Goal: Complete application form: Complete application form

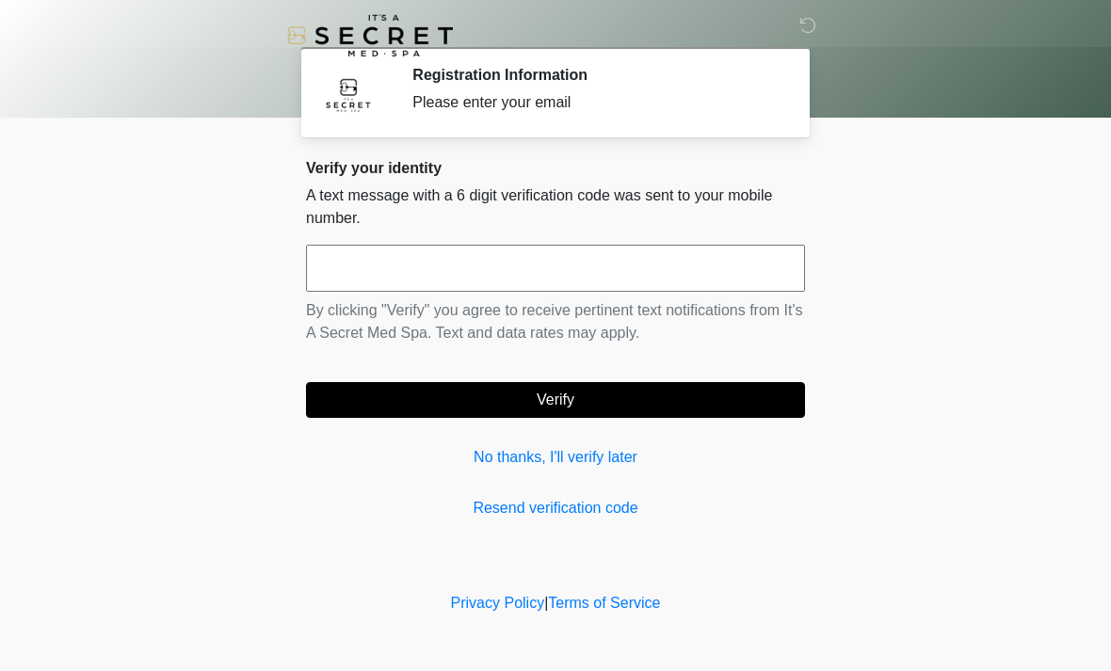
click at [468, 264] on input "text" at bounding box center [555, 268] width 499 height 47
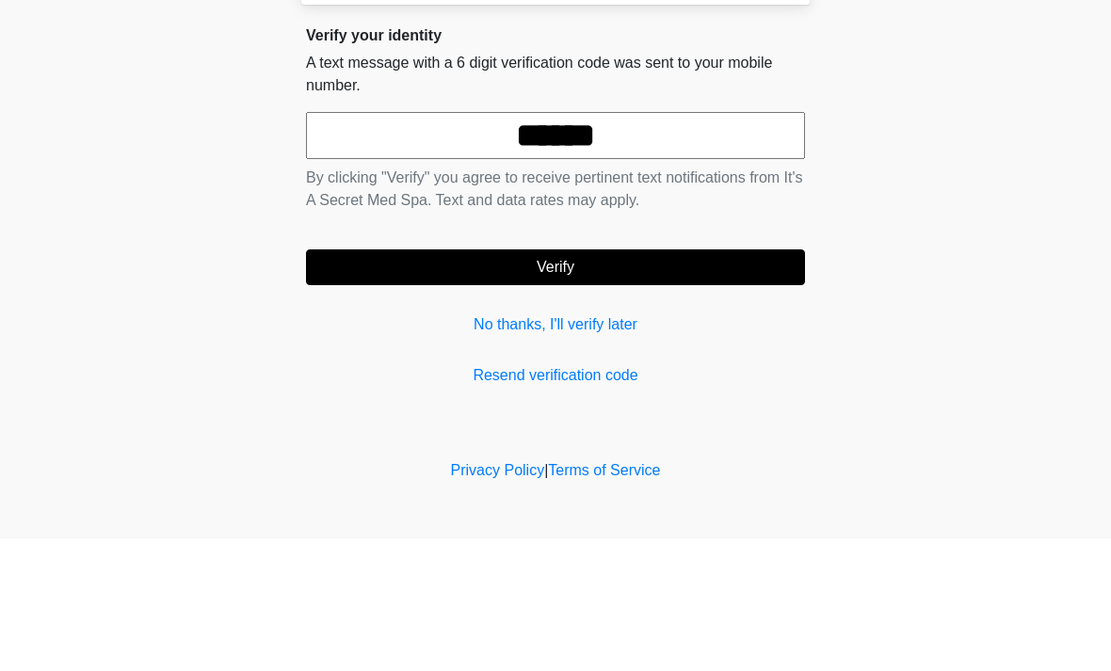
type input "******"
click at [626, 382] on button "Verify" at bounding box center [555, 400] width 499 height 36
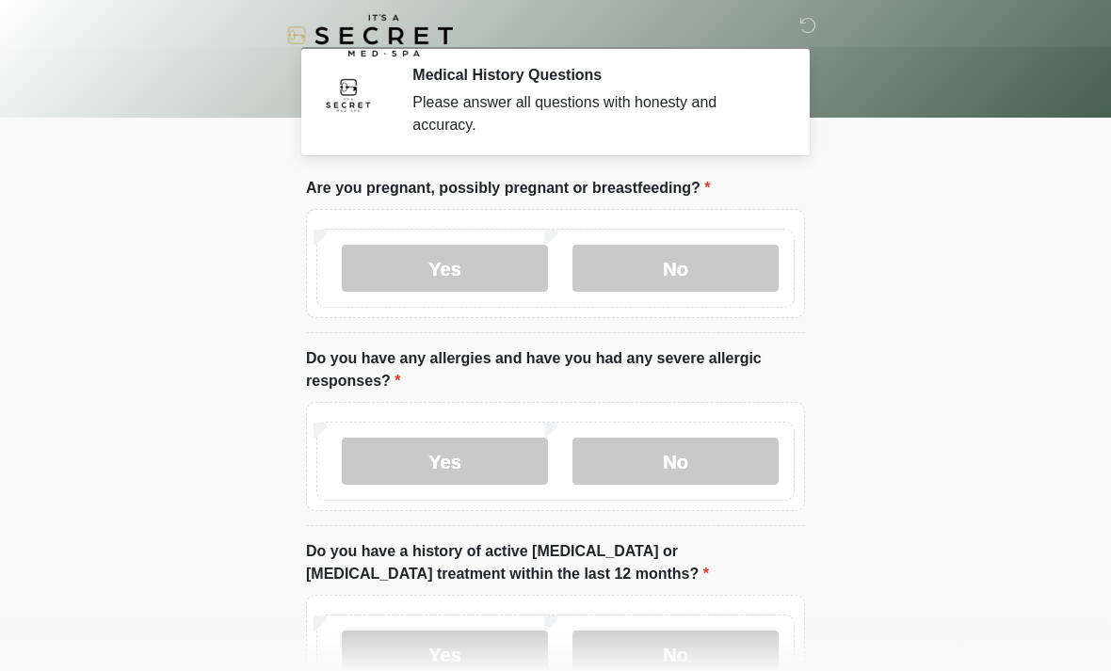
click at [710, 256] on label "No" at bounding box center [675, 268] width 206 height 47
click at [685, 473] on label "No" at bounding box center [675, 461] width 206 height 47
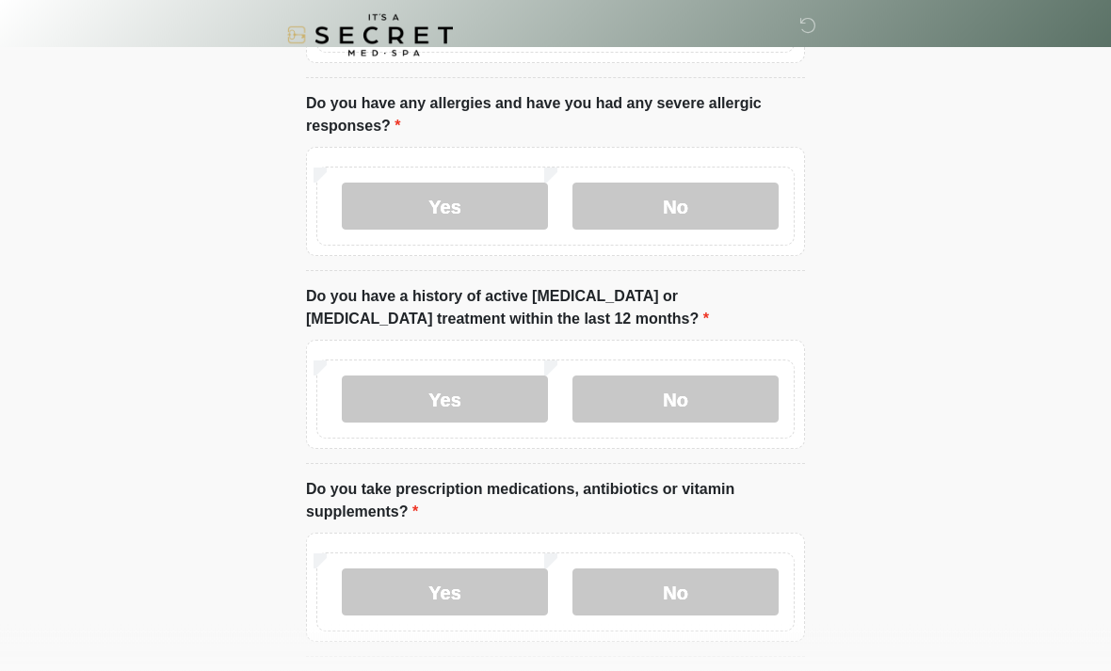
scroll to position [253, 0]
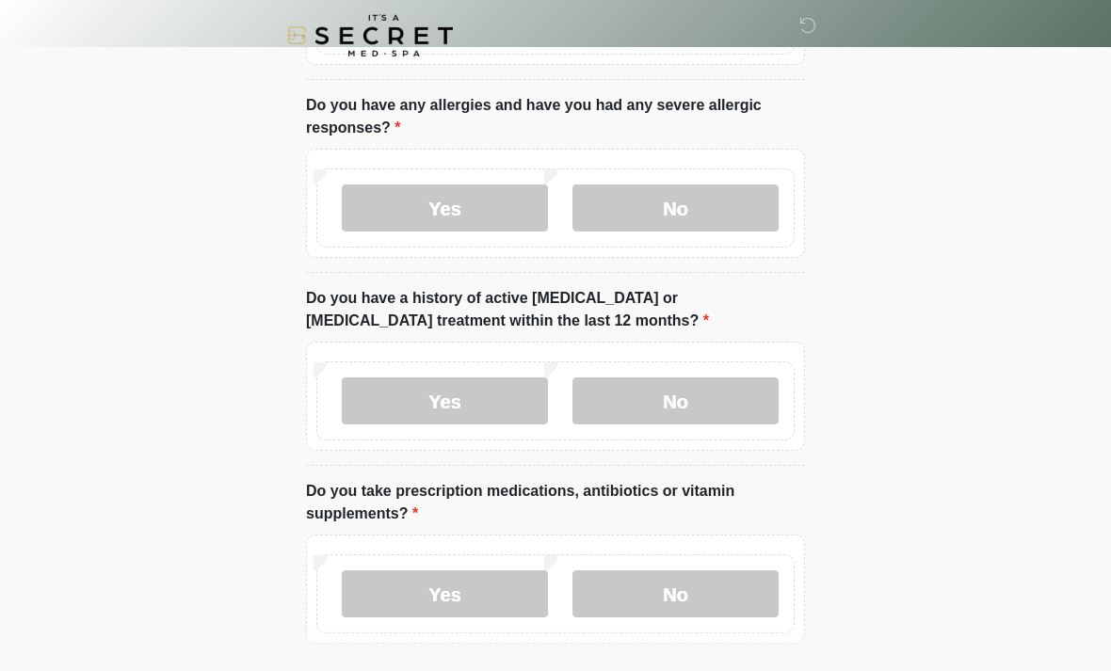
click at [715, 406] on label "No" at bounding box center [675, 400] width 206 height 47
click at [675, 593] on label "No" at bounding box center [675, 593] width 206 height 47
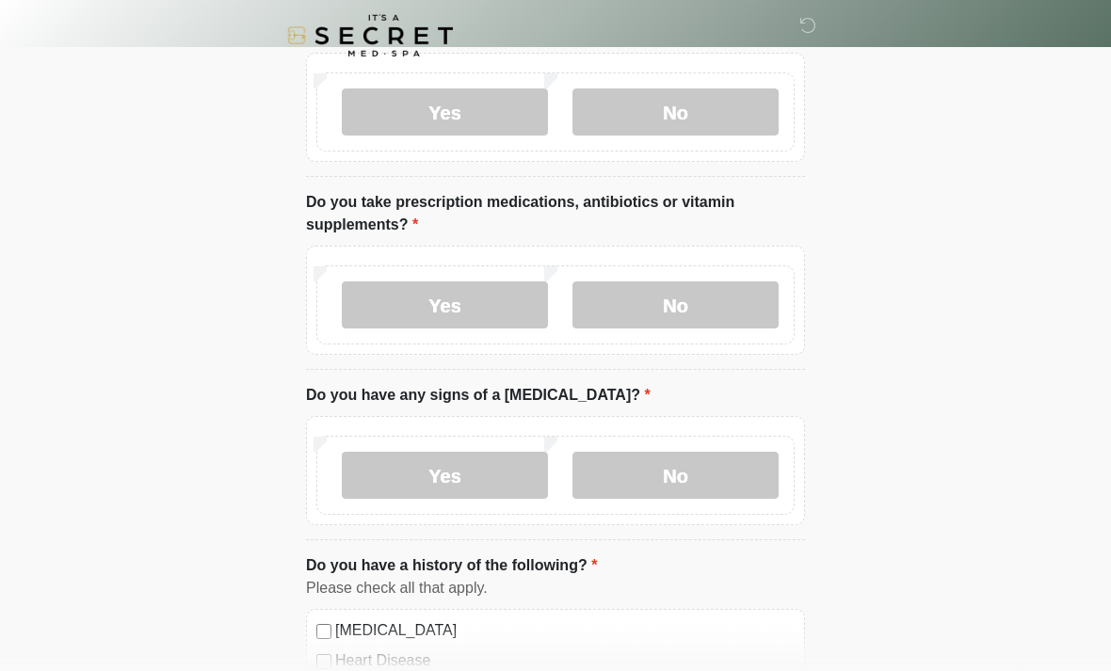
scroll to position [541, 0]
click at [705, 468] on label "No" at bounding box center [675, 476] width 206 height 47
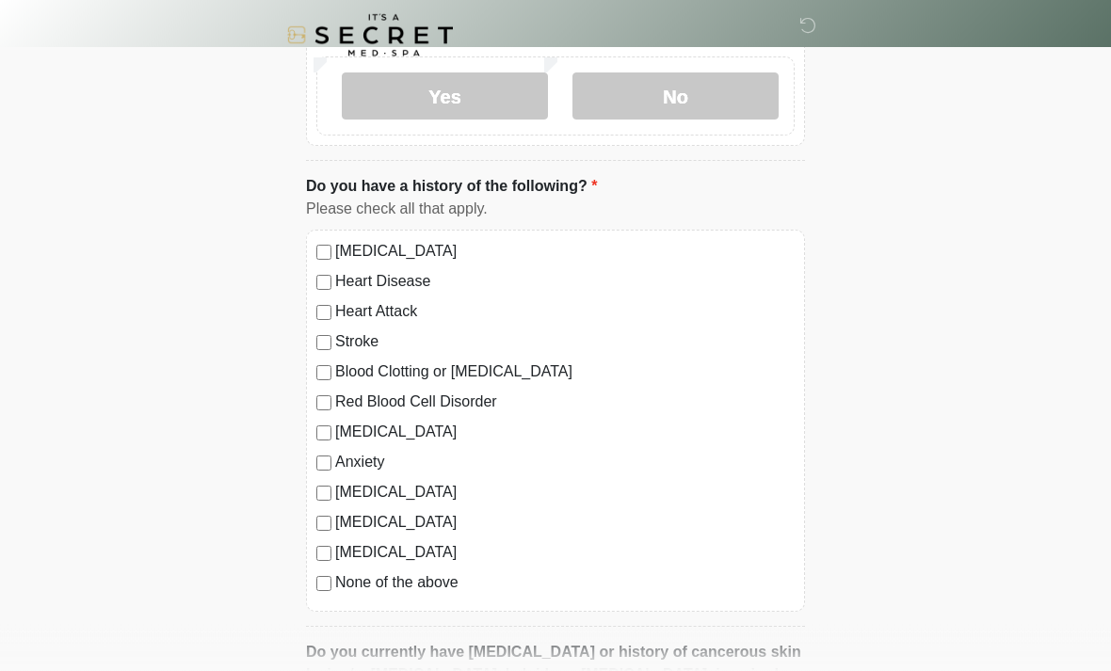
scroll to position [922, 0]
click at [339, 581] on label "None of the above" at bounding box center [564, 582] width 459 height 23
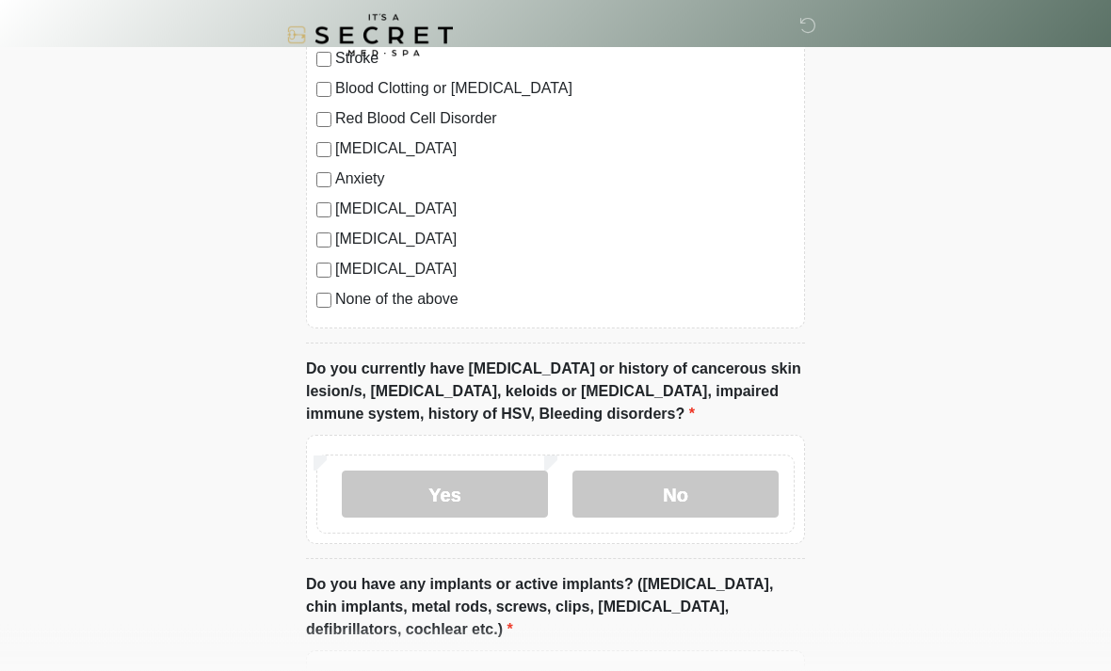
click at [704, 497] on label "No" at bounding box center [675, 495] width 206 height 47
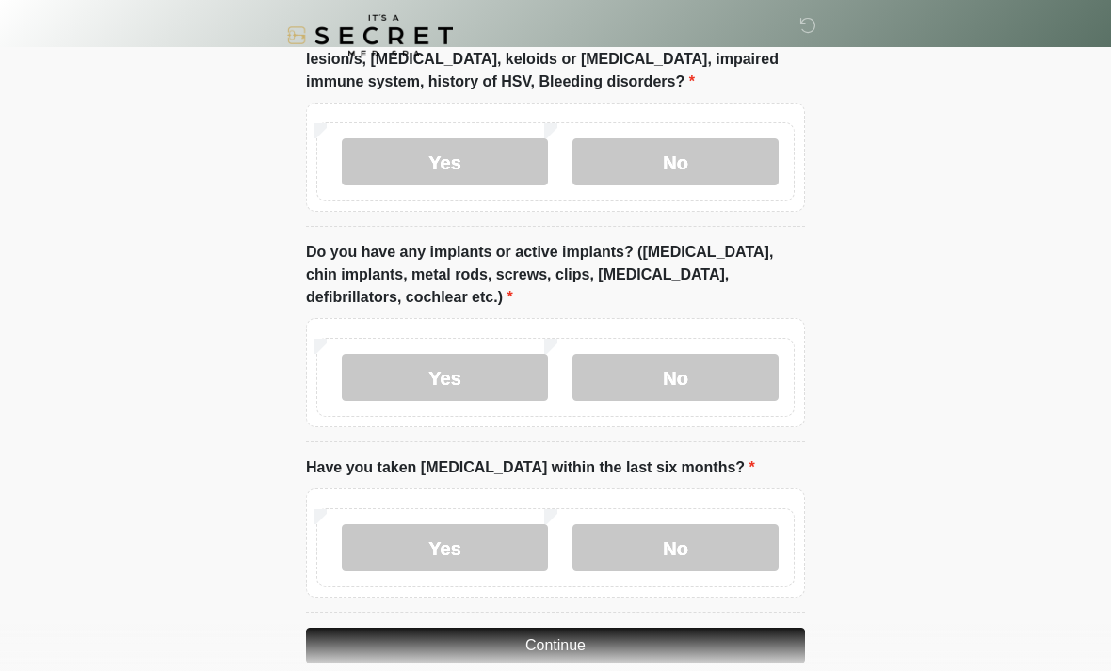
scroll to position [1537, 0]
click at [457, 360] on label "Yes" at bounding box center [445, 377] width 206 height 47
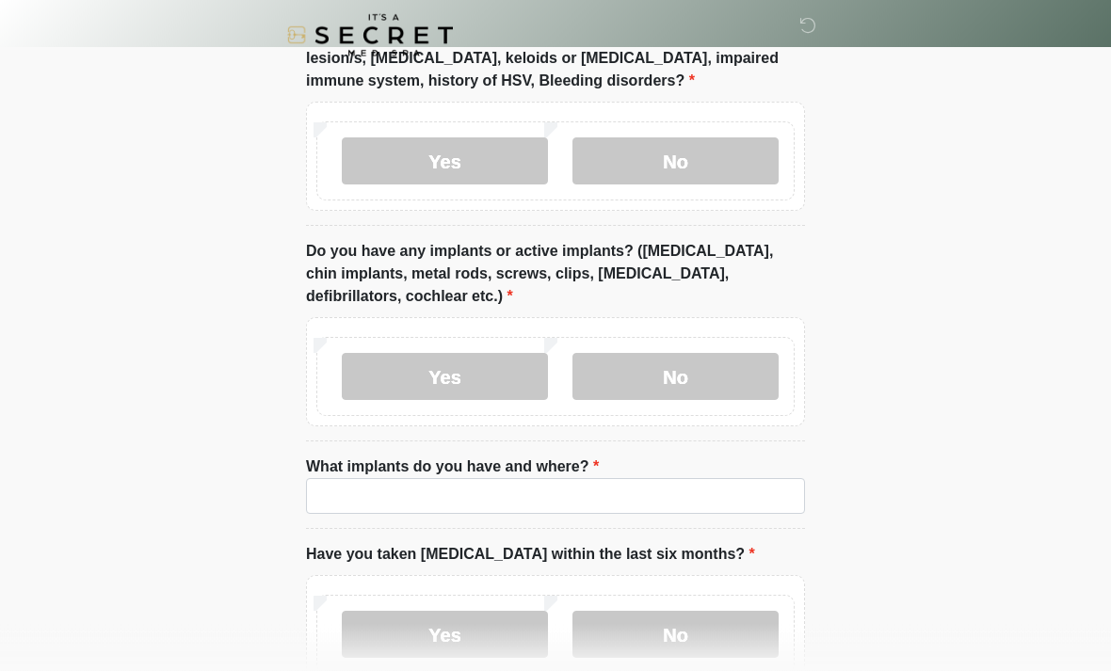
scroll to position [1538, 0]
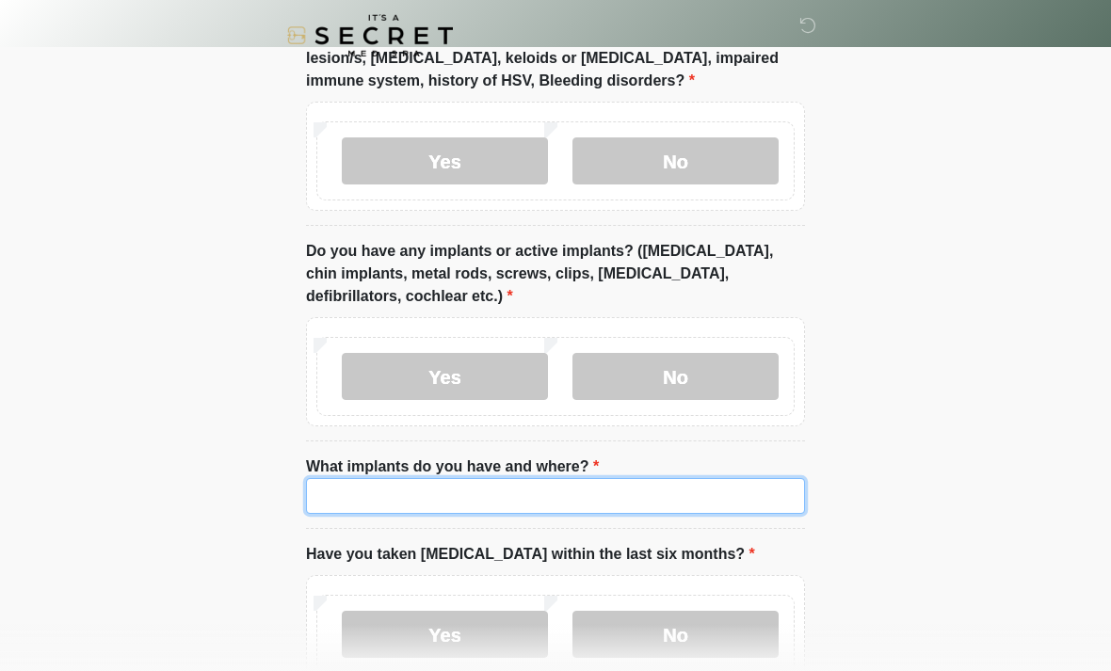
click at [552, 488] on input "What implants do you have and where?" at bounding box center [555, 496] width 499 height 36
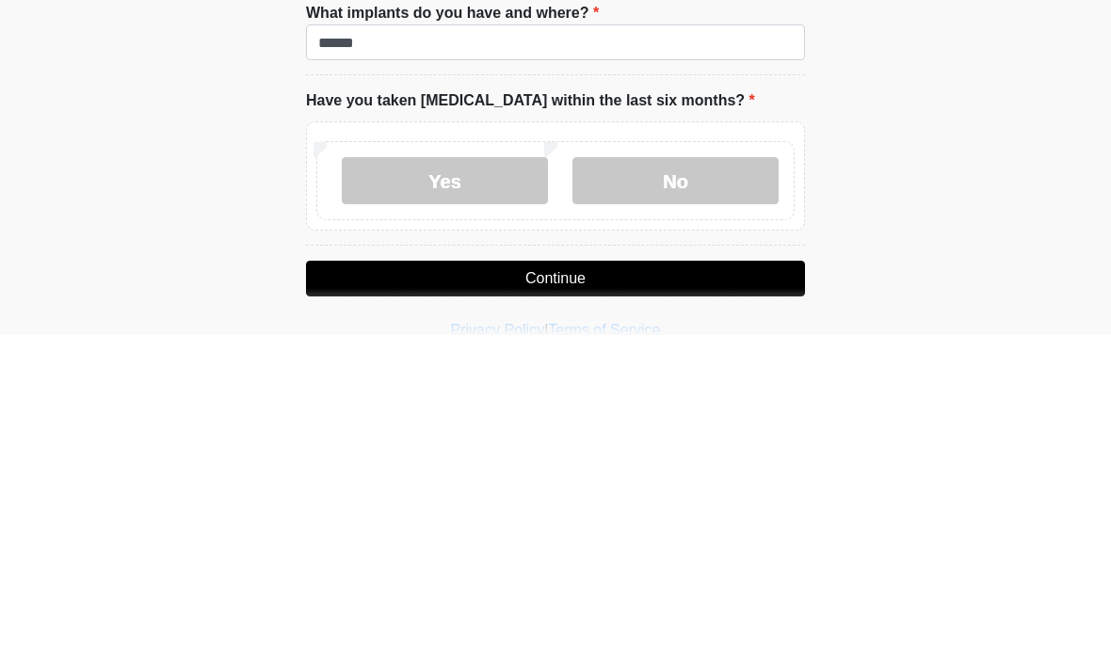
scroll to position [1654, 0]
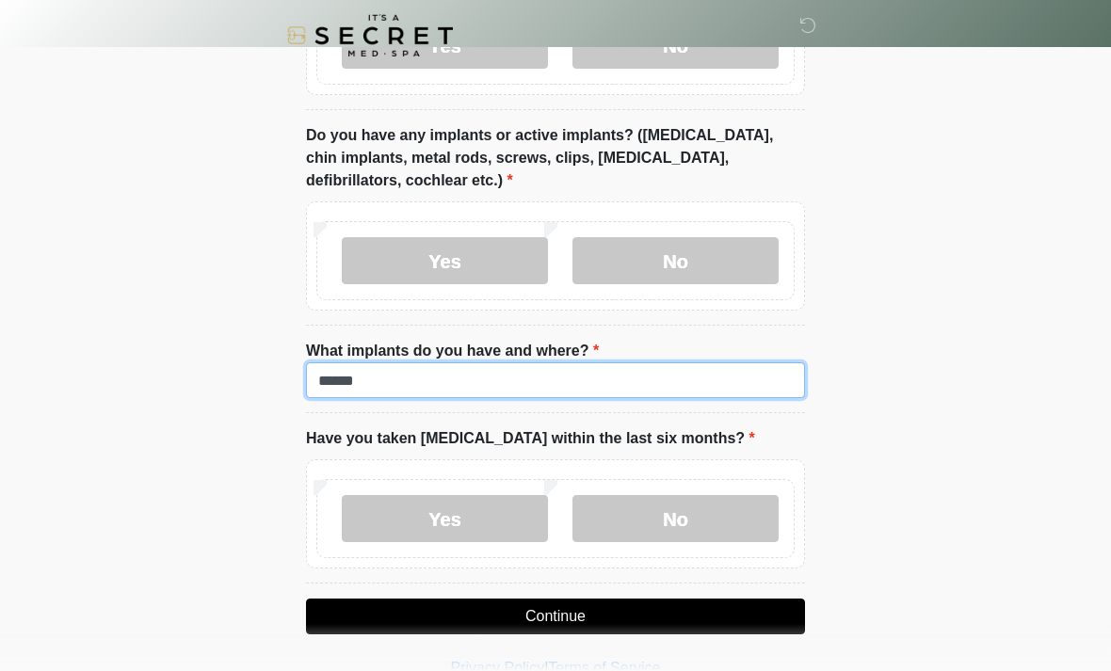
type input "******"
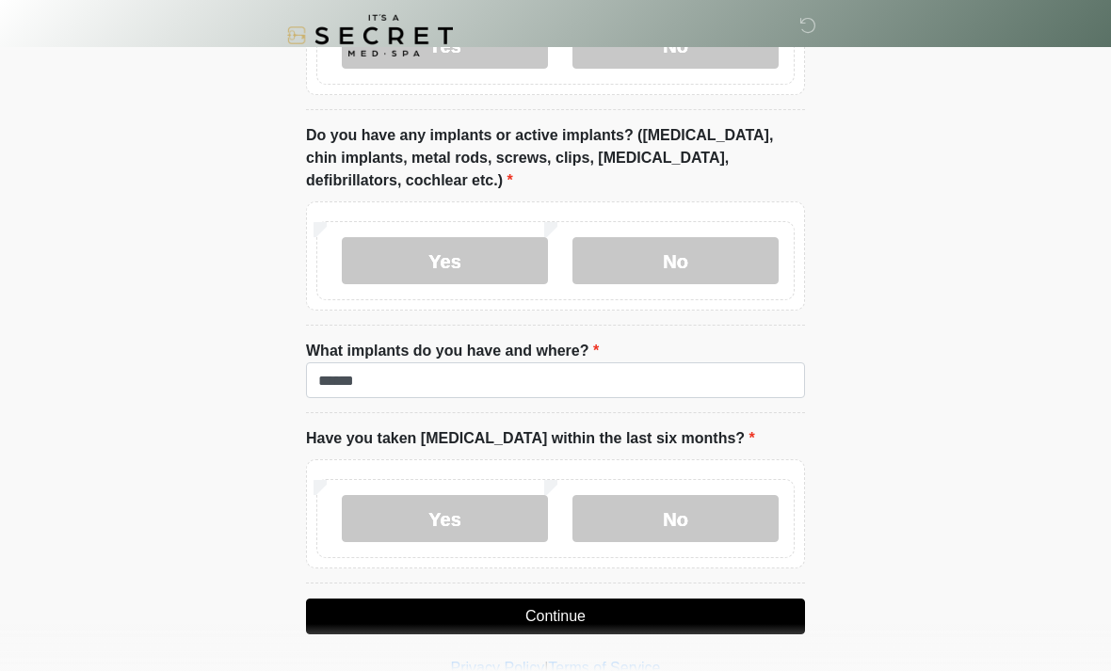
click at [691, 515] on label "No" at bounding box center [675, 518] width 206 height 47
click at [587, 610] on button "Continue" at bounding box center [555, 617] width 499 height 36
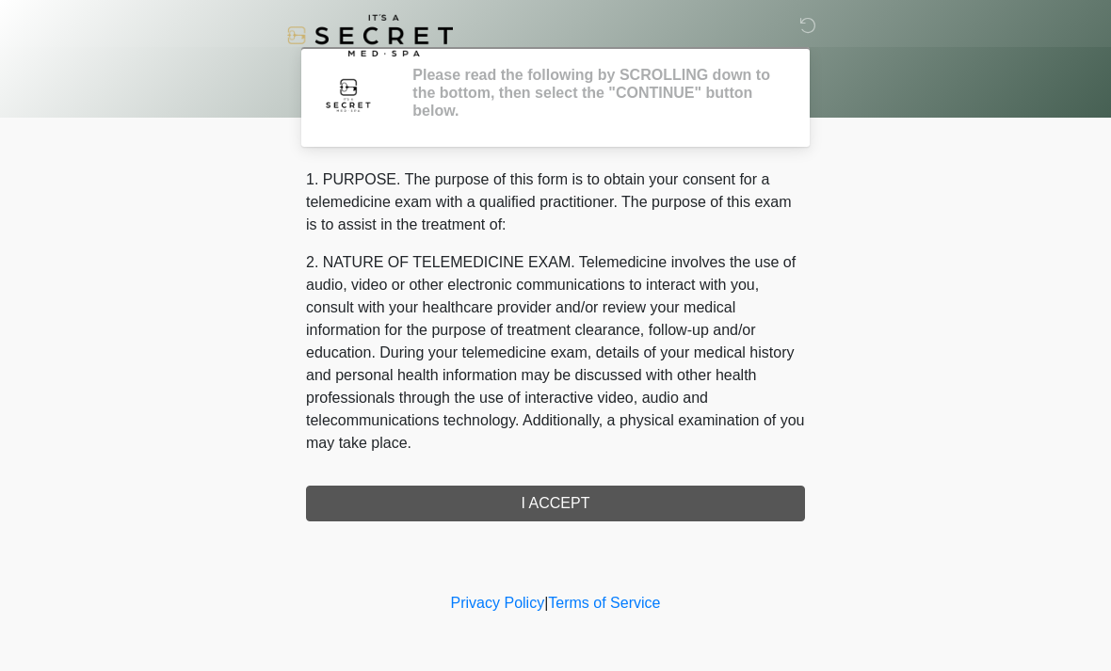
scroll to position [0, 0]
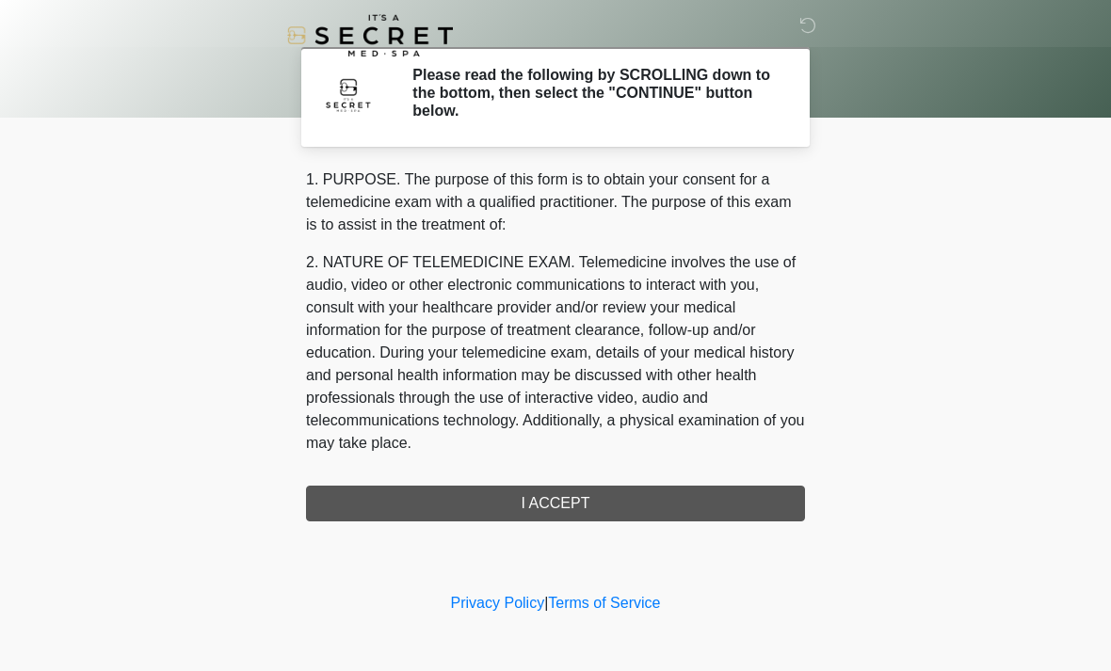
click at [579, 502] on div "1. PURPOSE. The purpose of this form is to obtain your consent for a telemedici…" at bounding box center [555, 344] width 499 height 353
click at [533, 500] on div "1. PURPOSE. The purpose of this form is to obtain your consent for a telemedici…" at bounding box center [555, 344] width 499 height 353
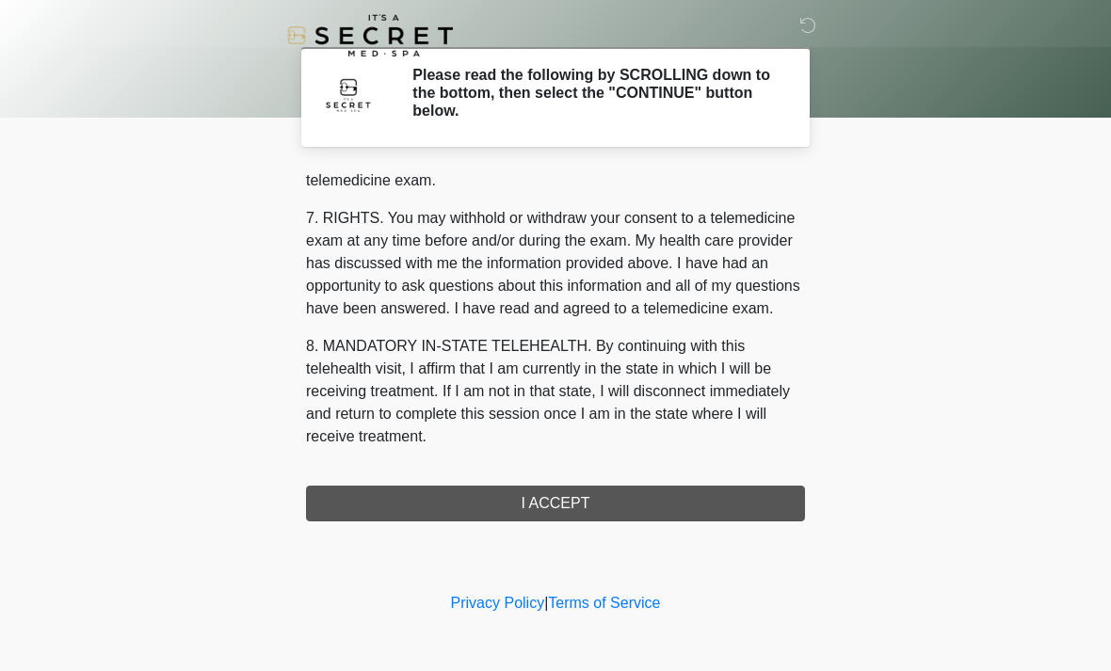
click at [552, 504] on button "I ACCEPT" at bounding box center [555, 504] width 499 height 36
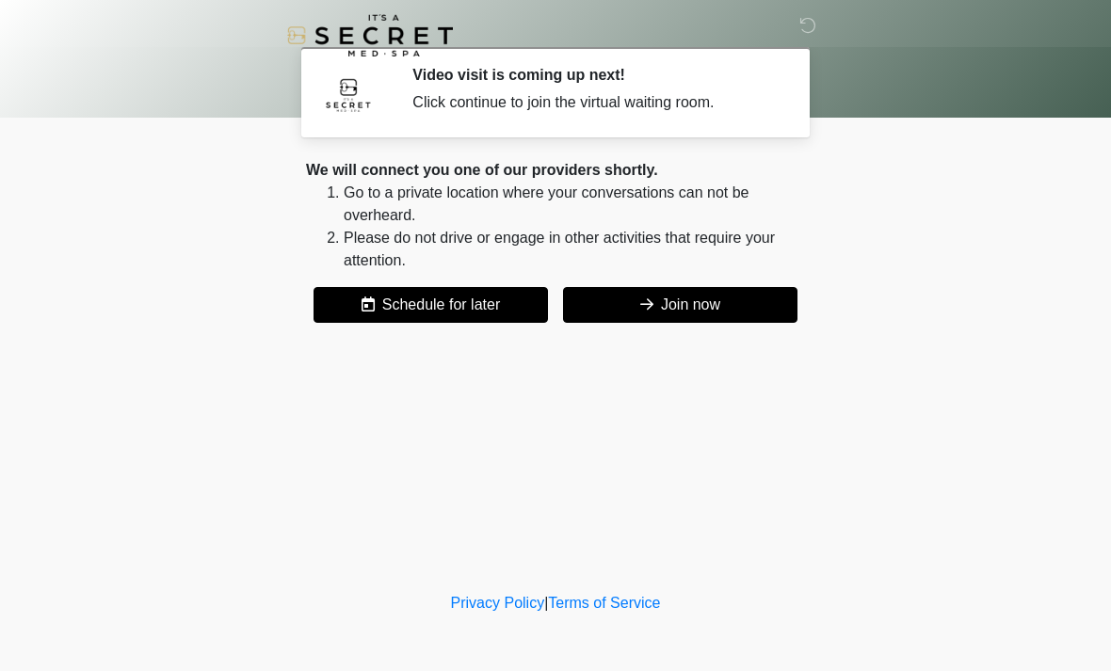
click at [714, 306] on button "Join now" at bounding box center [680, 305] width 234 height 36
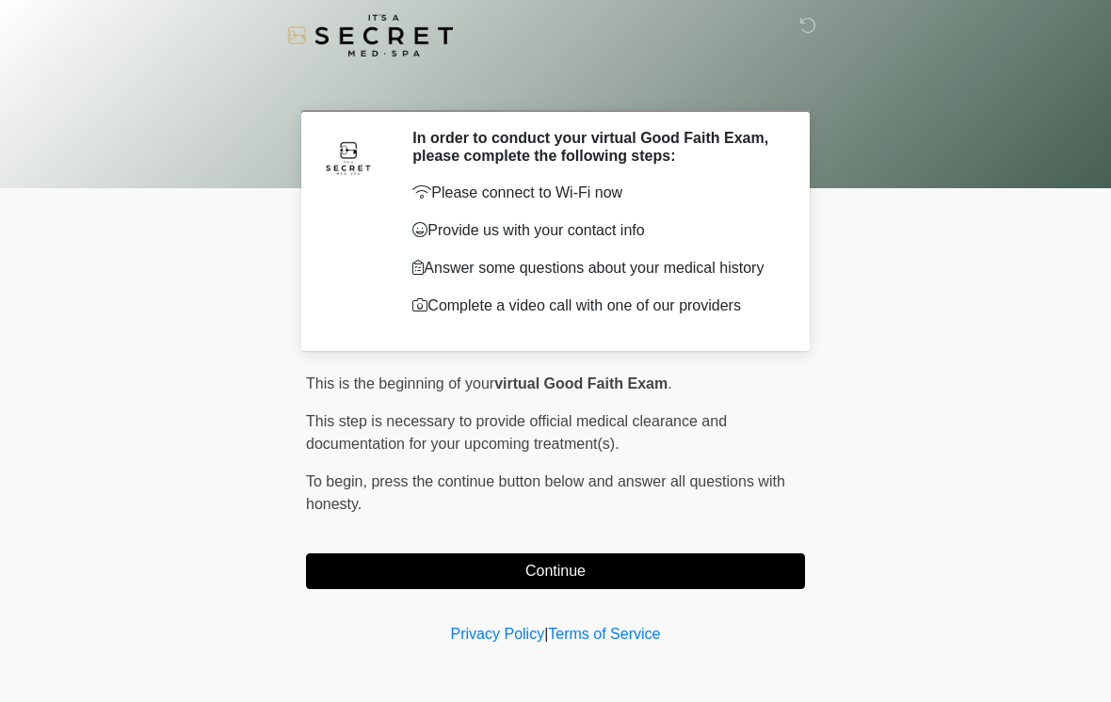
click at [731, 588] on button "Continue" at bounding box center [555, 571] width 499 height 36
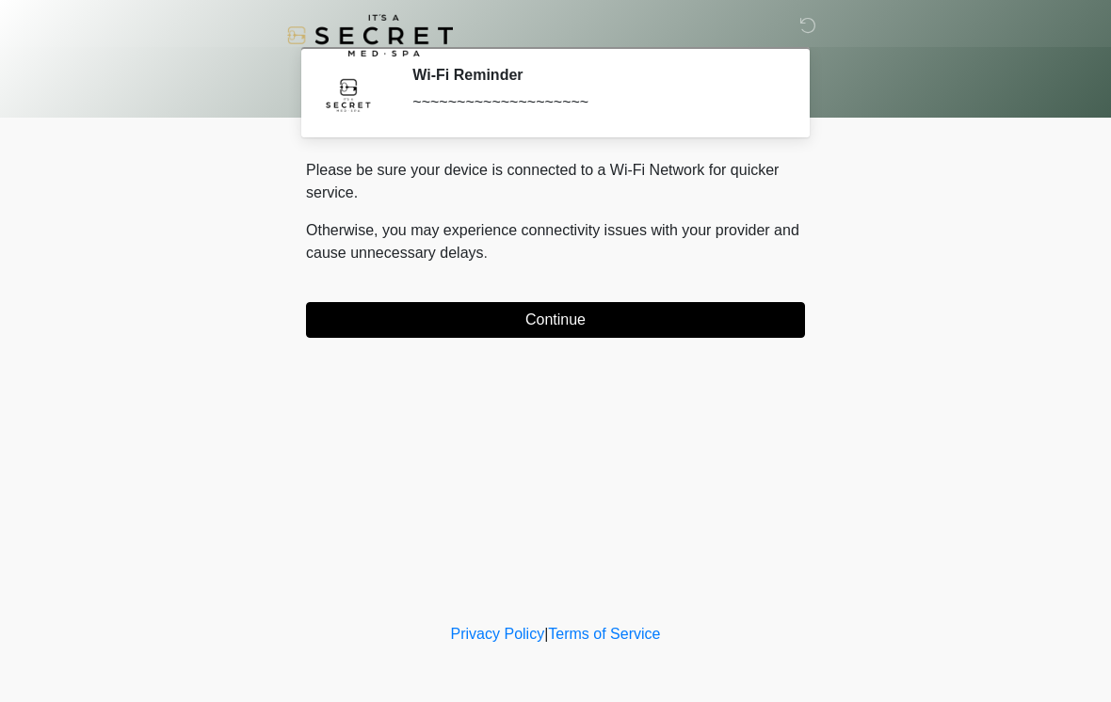
click at [369, 303] on button "Continue" at bounding box center [555, 320] width 499 height 36
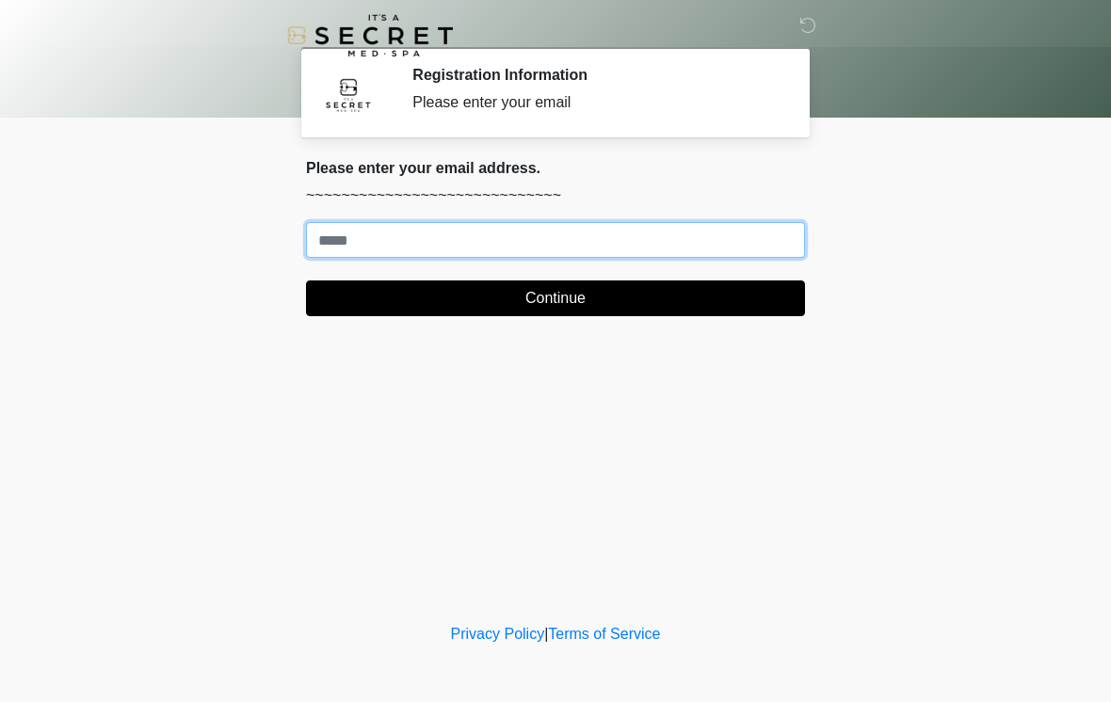
click at [694, 242] on input "Where should we email your treatment plan?" at bounding box center [555, 240] width 499 height 36
type input "**********"
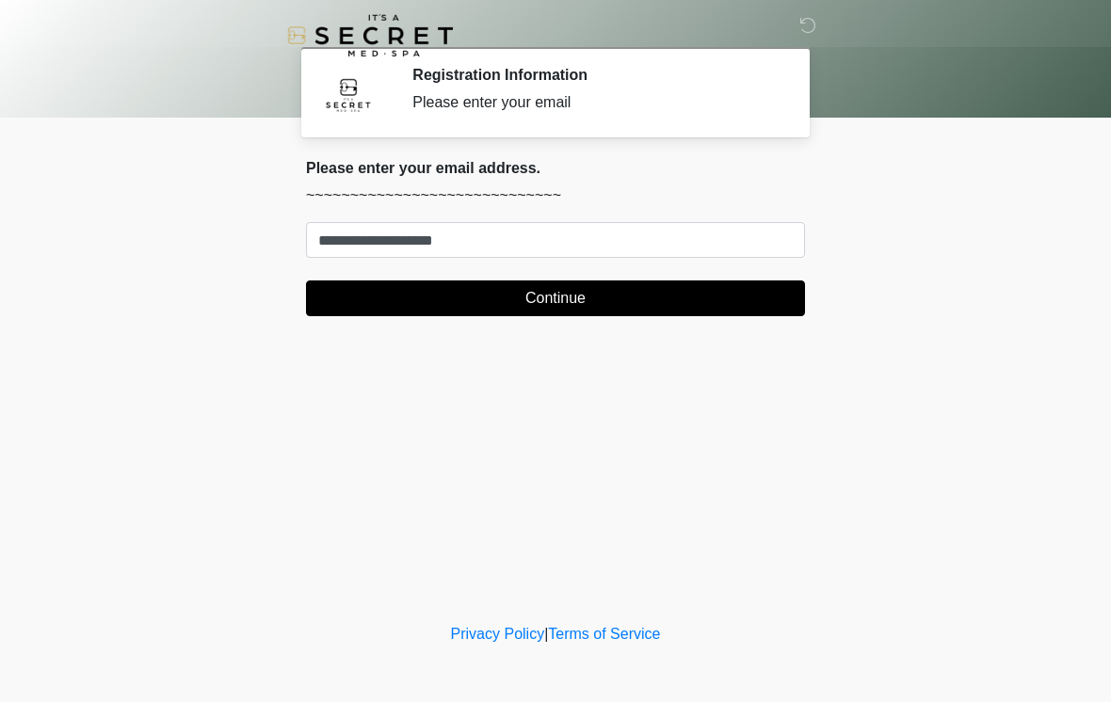
click at [719, 281] on button "Continue" at bounding box center [555, 298] width 499 height 36
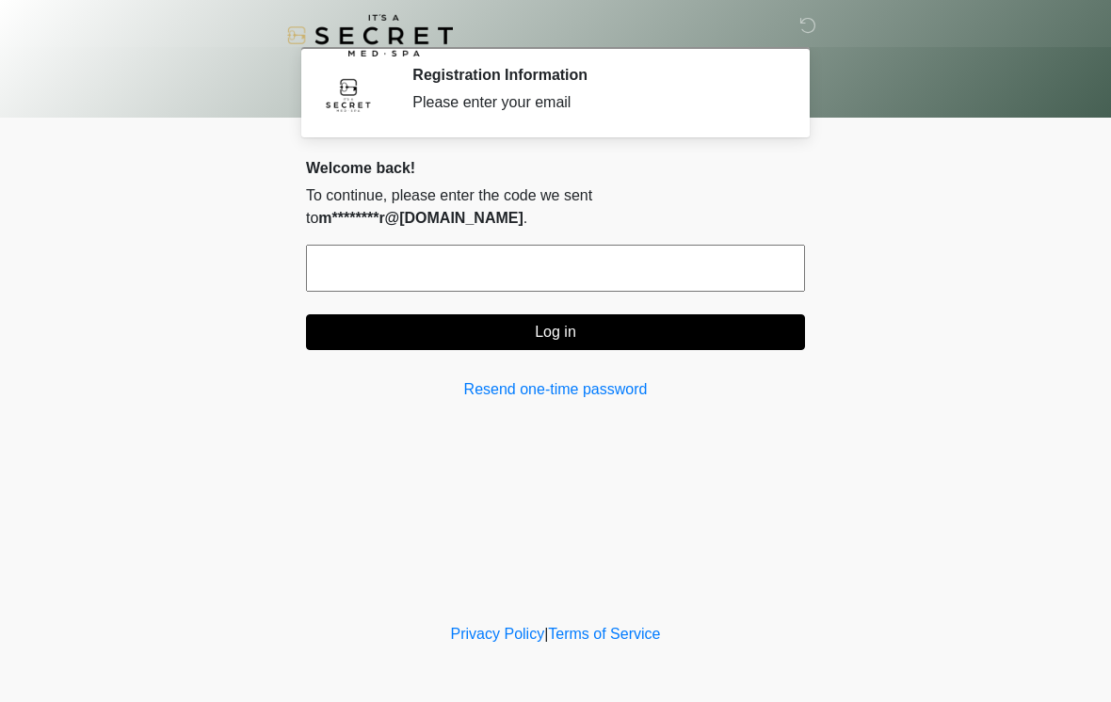
click at [601, 378] on link "Resend one-time password" at bounding box center [555, 389] width 499 height 23
click at [653, 247] on input "text" at bounding box center [555, 268] width 499 height 47
click at [732, 245] on input "text" at bounding box center [555, 268] width 499 height 47
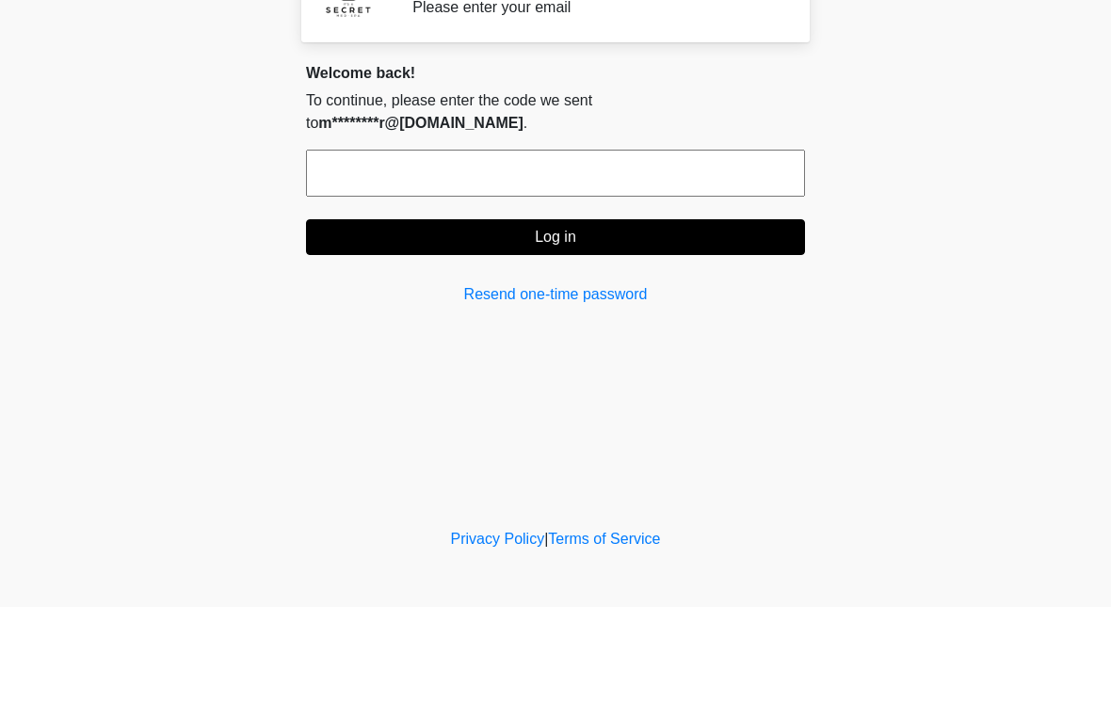
click at [1037, 152] on body "‎ ‎ Registration Information Please enter your email Please connect to Wi-Fi no…" at bounding box center [555, 351] width 1111 height 702
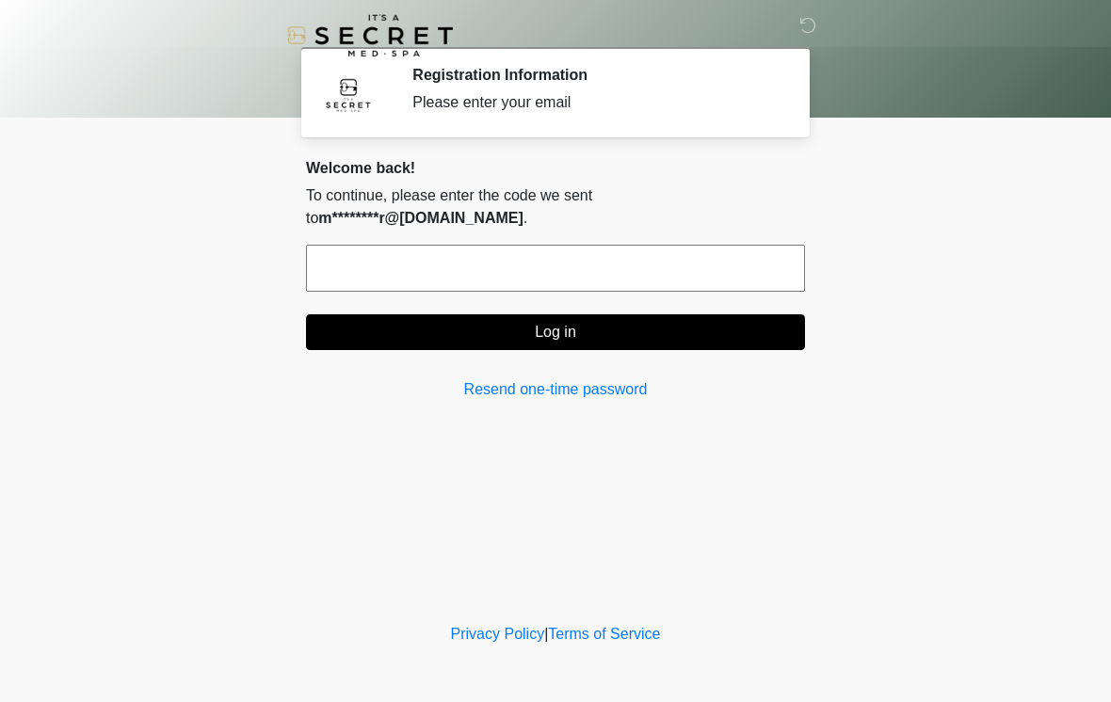
click at [743, 254] on input "text" at bounding box center [555, 268] width 499 height 47
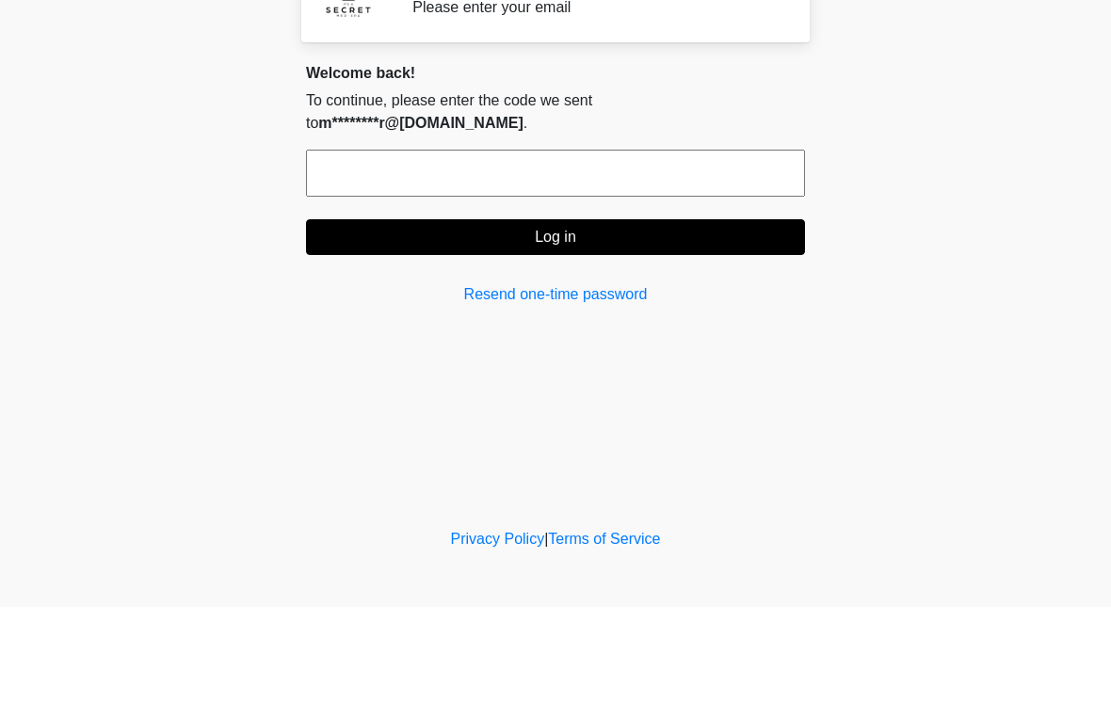
click at [952, 174] on body "‎ ‎ Registration Information Please enter your email Please connect to Wi-Fi no…" at bounding box center [555, 351] width 1111 height 702
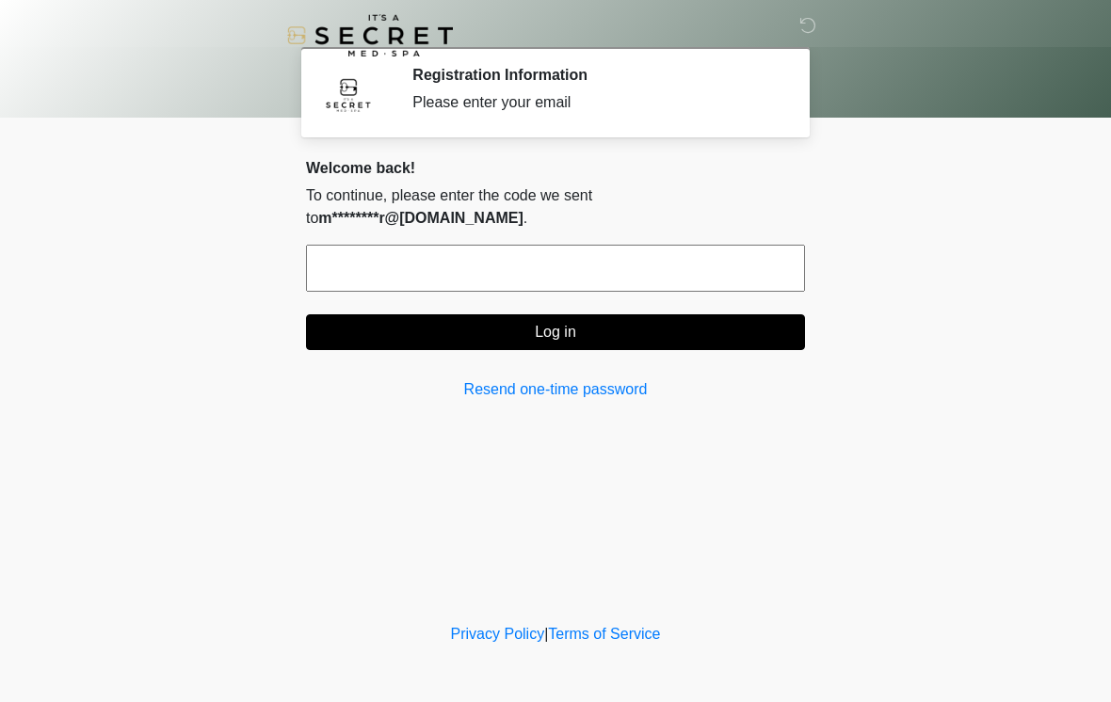
click at [713, 245] on input "text" at bounding box center [555, 268] width 499 height 47
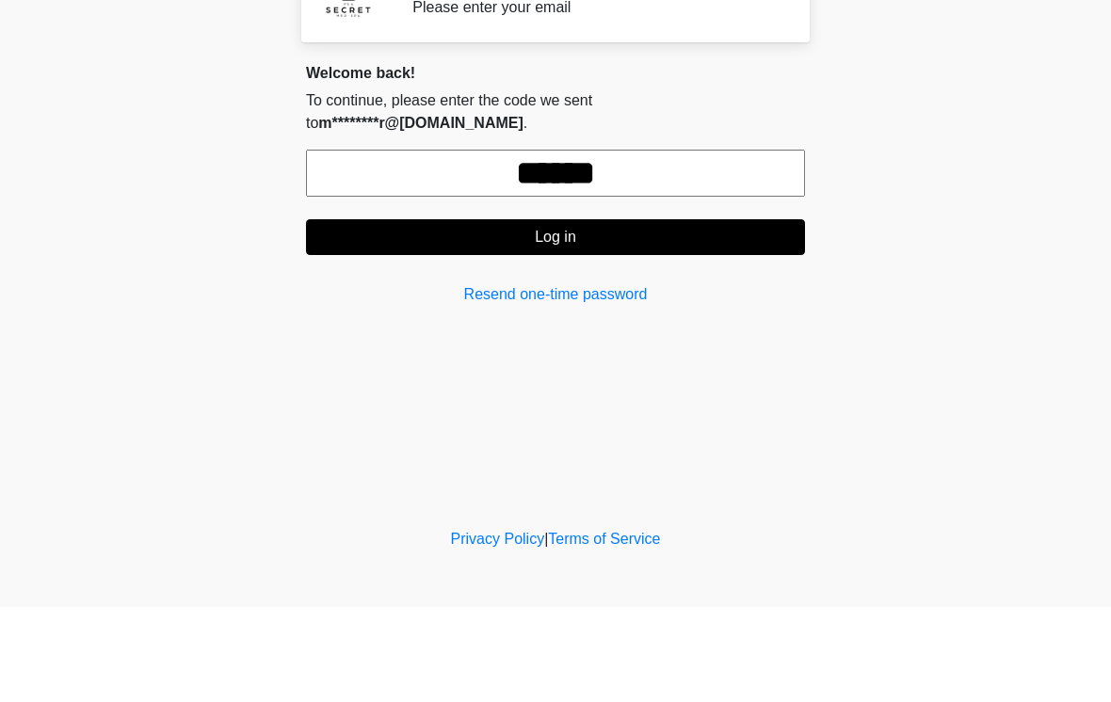
click at [676, 314] on button "Log in" at bounding box center [555, 332] width 499 height 36
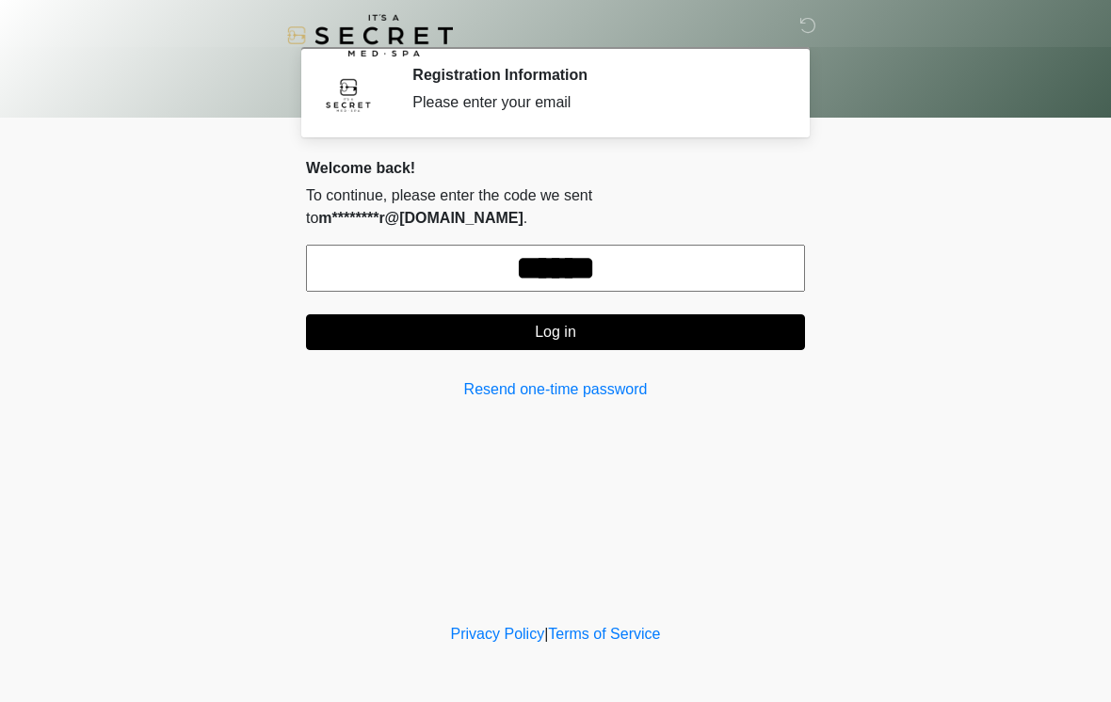
click at [672, 314] on button "Log in" at bounding box center [555, 332] width 499 height 36
click at [690, 314] on button "Log in" at bounding box center [555, 332] width 499 height 36
click at [585, 378] on link "Resend one-time password" at bounding box center [555, 389] width 499 height 23
click at [572, 378] on link "Resend one-time password" at bounding box center [555, 389] width 499 height 23
click at [716, 245] on input "******" at bounding box center [555, 268] width 499 height 47
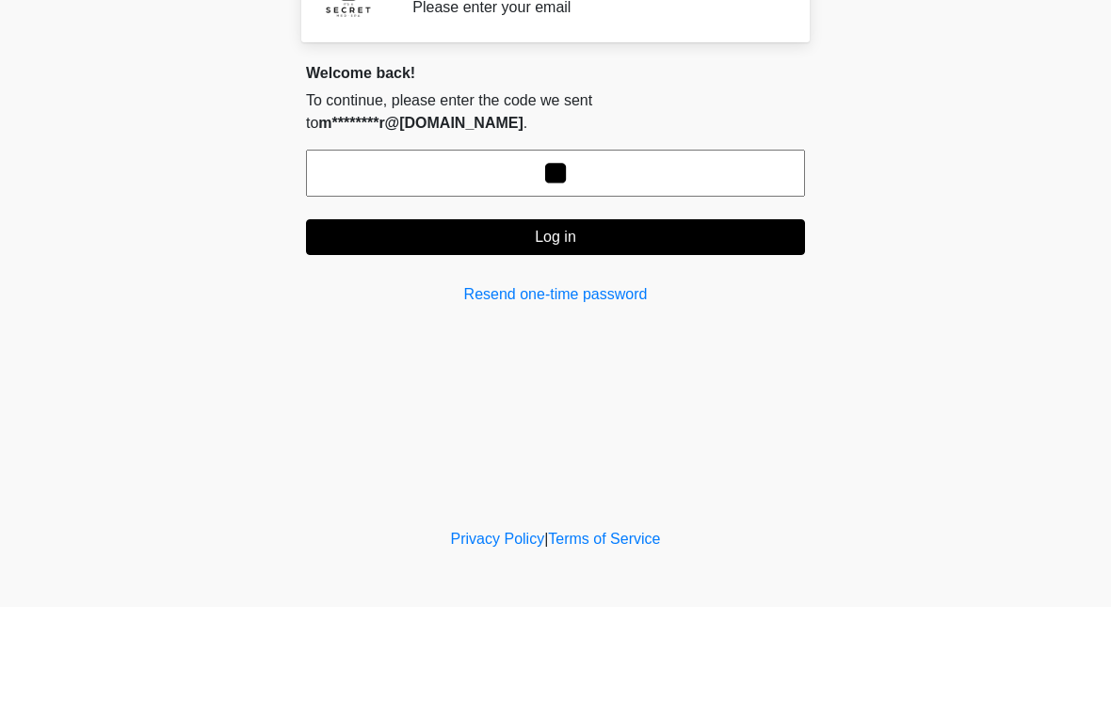
type input "*"
click at [592, 378] on link "Resend one-time password" at bounding box center [555, 389] width 499 height 23
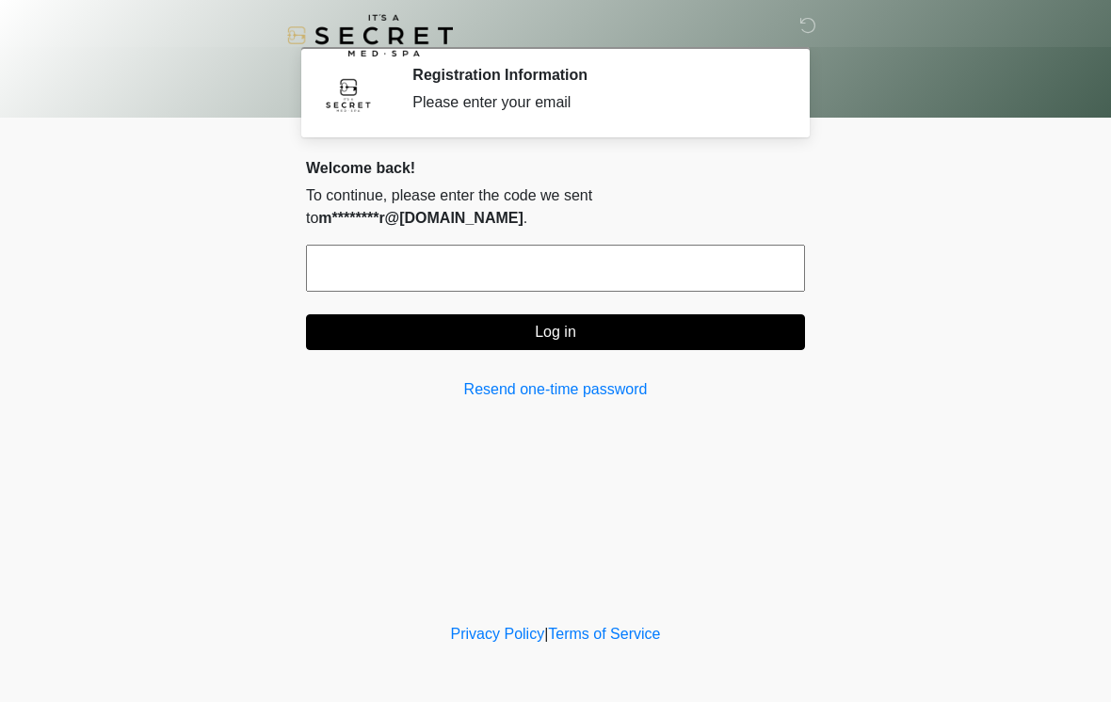
click at [727, 247] on input "text" at bounding box center [555, 268] width 499 height 47
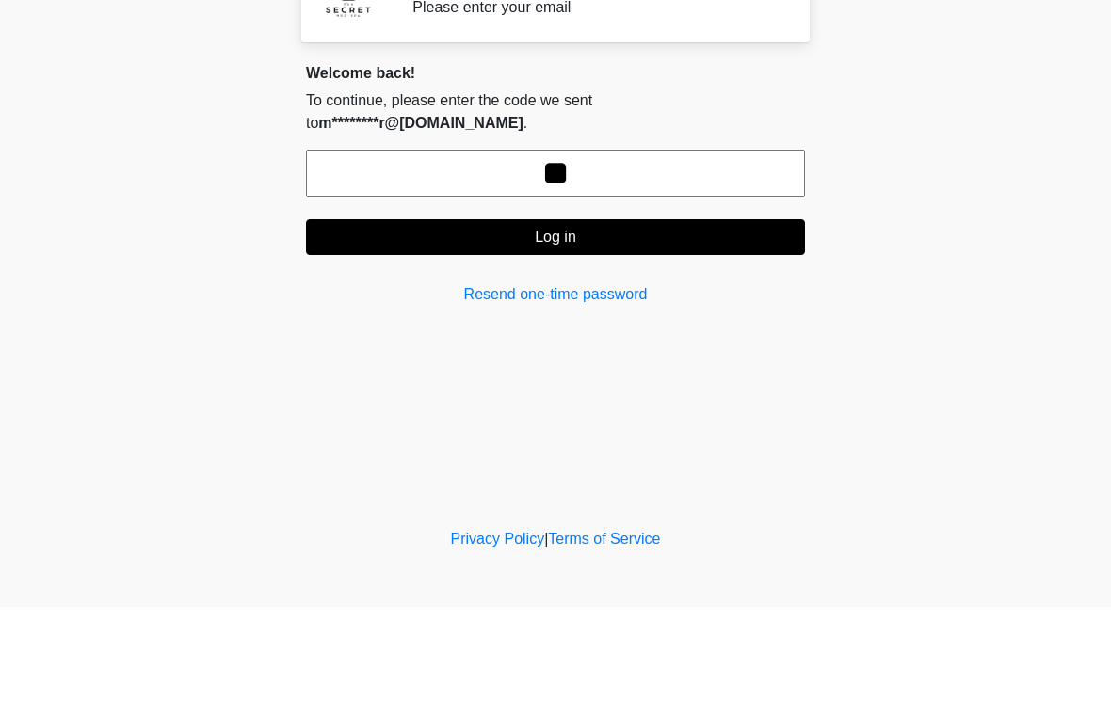
type input "*"
type input "******"
click at [635, 314] on button "Log in" at bounding box center [555, 332] width 499 height 36
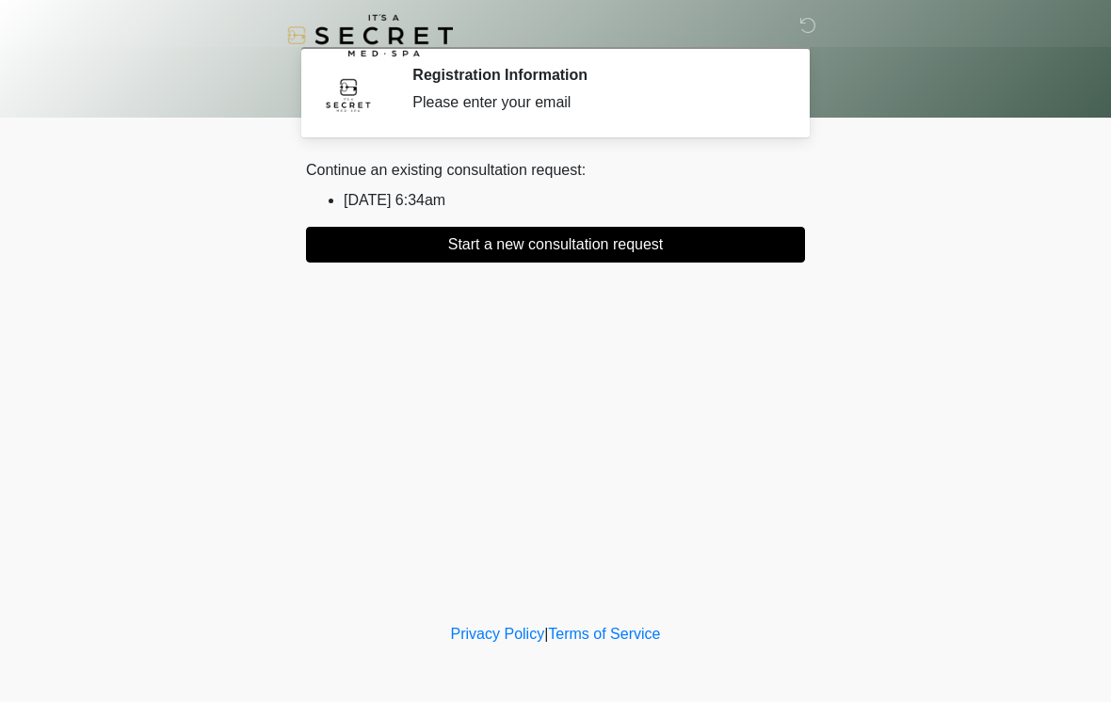
click at [706, 244] on button "Start a new consultation request" at bounding box center [555, 245] width 499 height 36
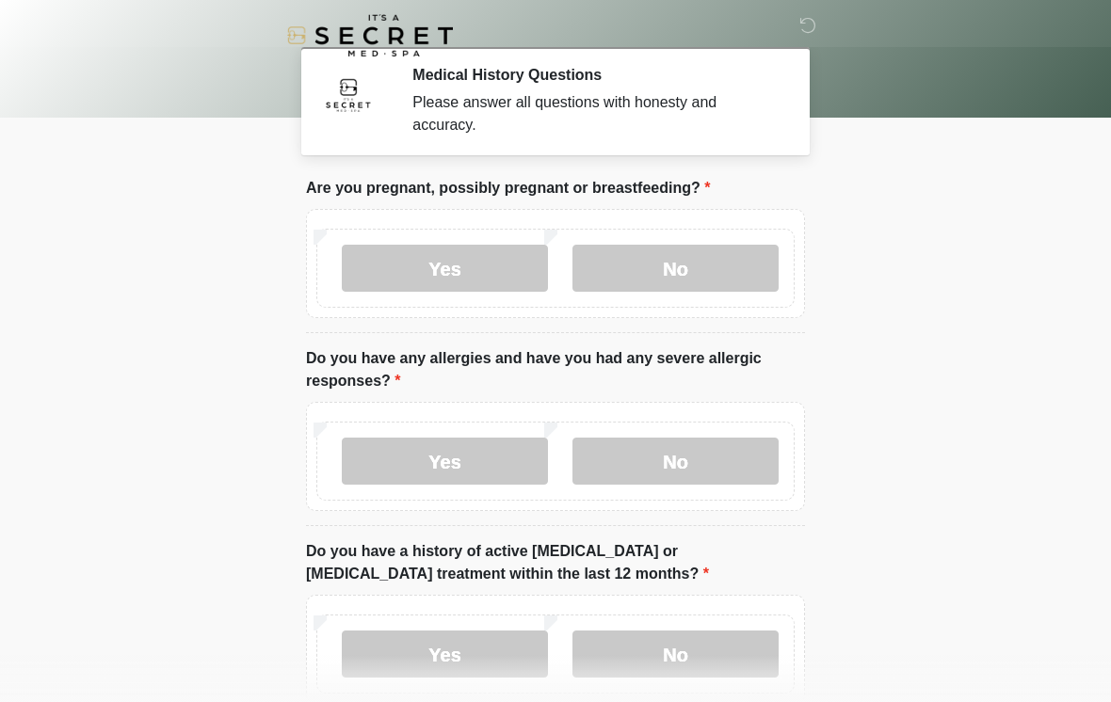
click at [654, 275] on label "No" at bounding box center [675, 268] width 206 height 47
click at [684, 467] on label "No" at bounding box center [675, 461] width 206 height 47
click at [679, 661] on label "No" at bounding box center [675, 654] width 206 height 47
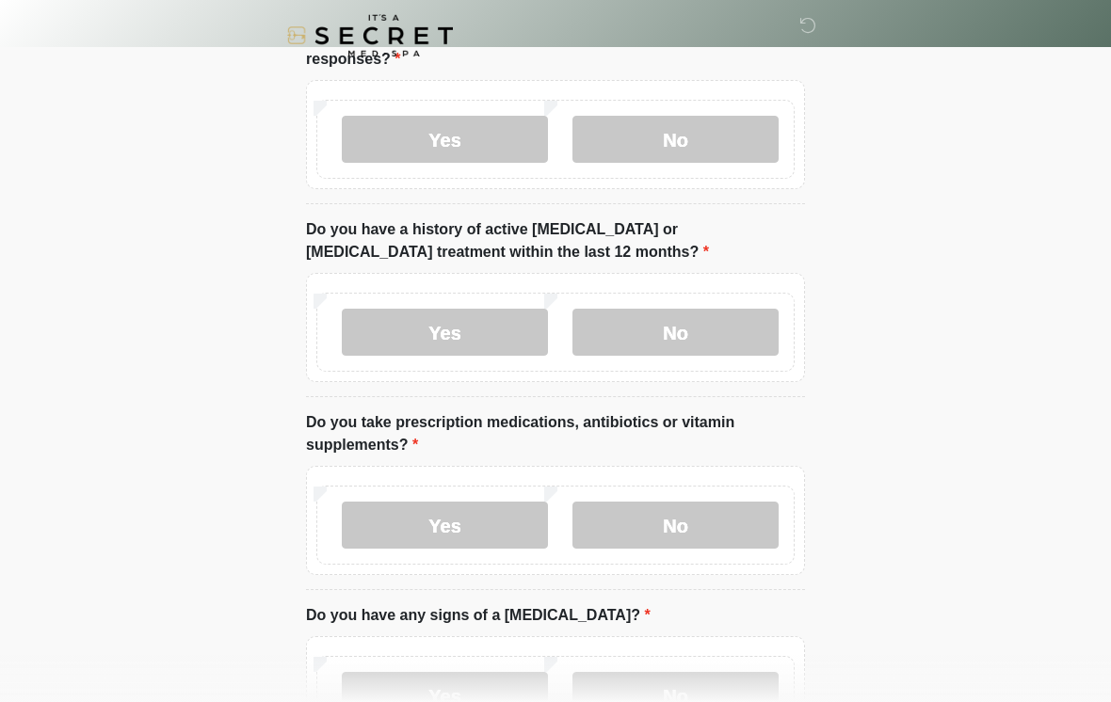
scroll to position [322, 0]
click at [480, 533] on label "Yes" at bounding box center [445, 525] width 206 height 47
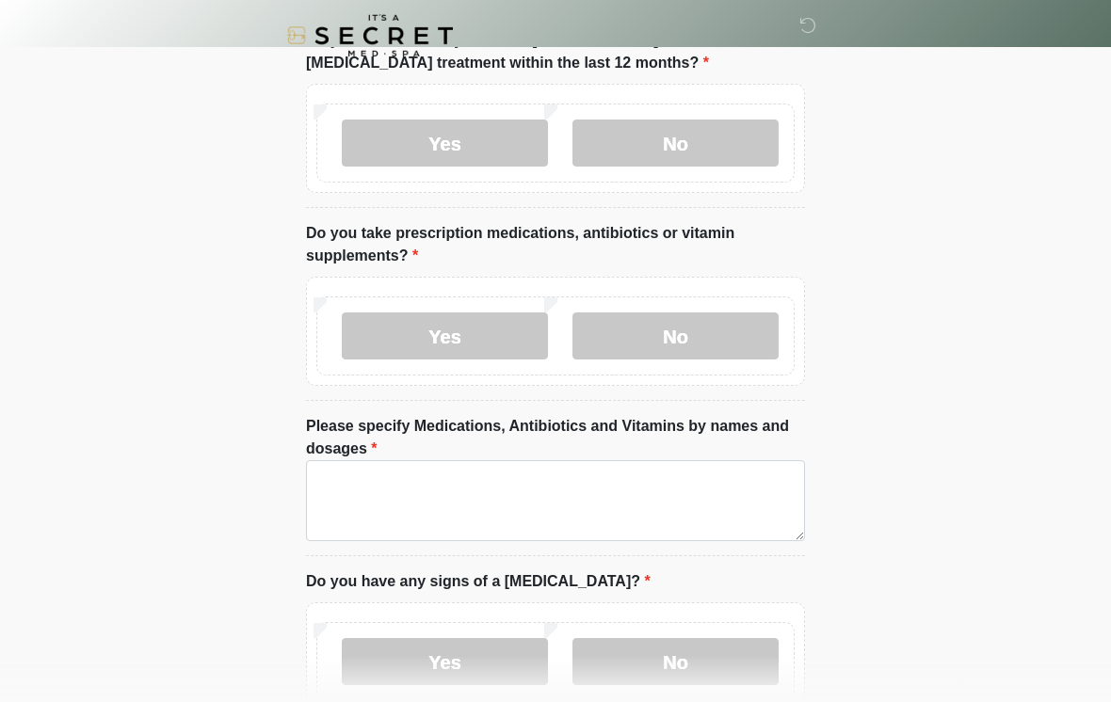
scroll to position [508, 0]
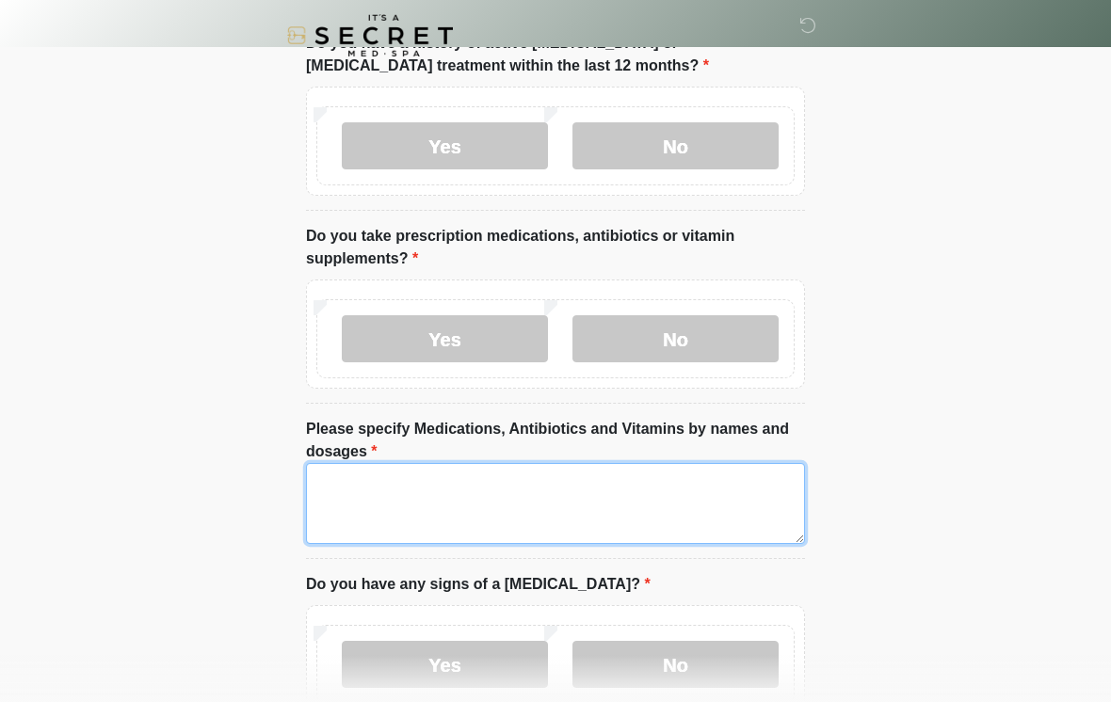
click at [437, 491] on textarea "Please specify Medications, Antibiotics and Vitamins by names and dosages" at bounding box center [555, 503] width 499 height 81
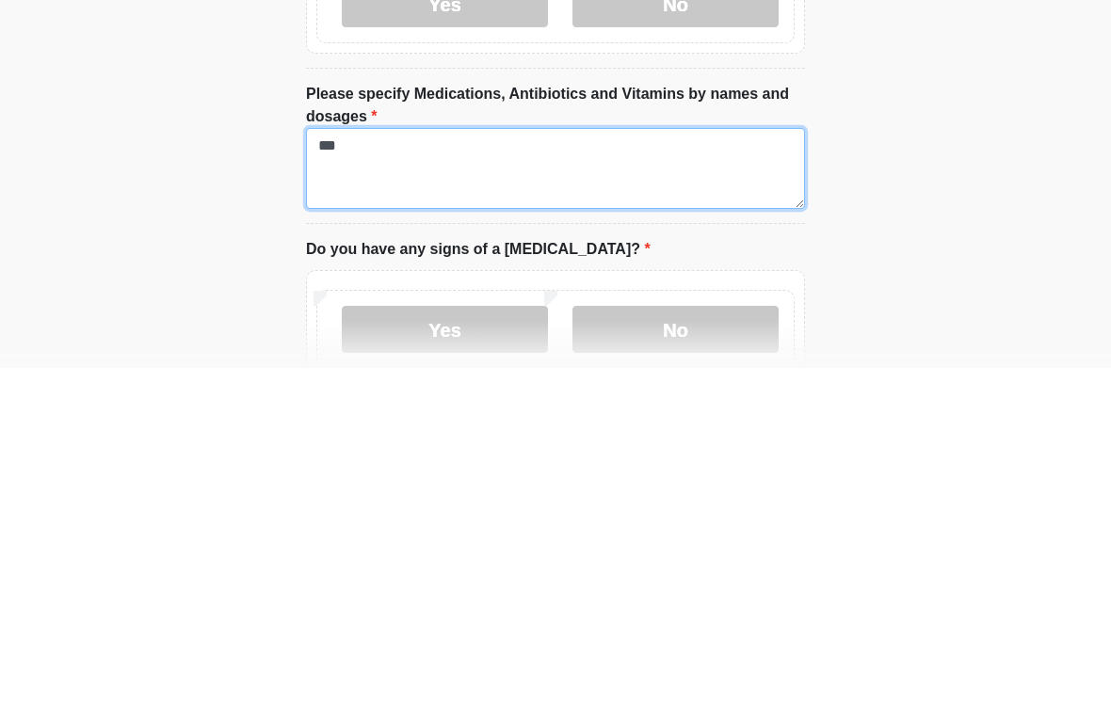
type textarea "***"
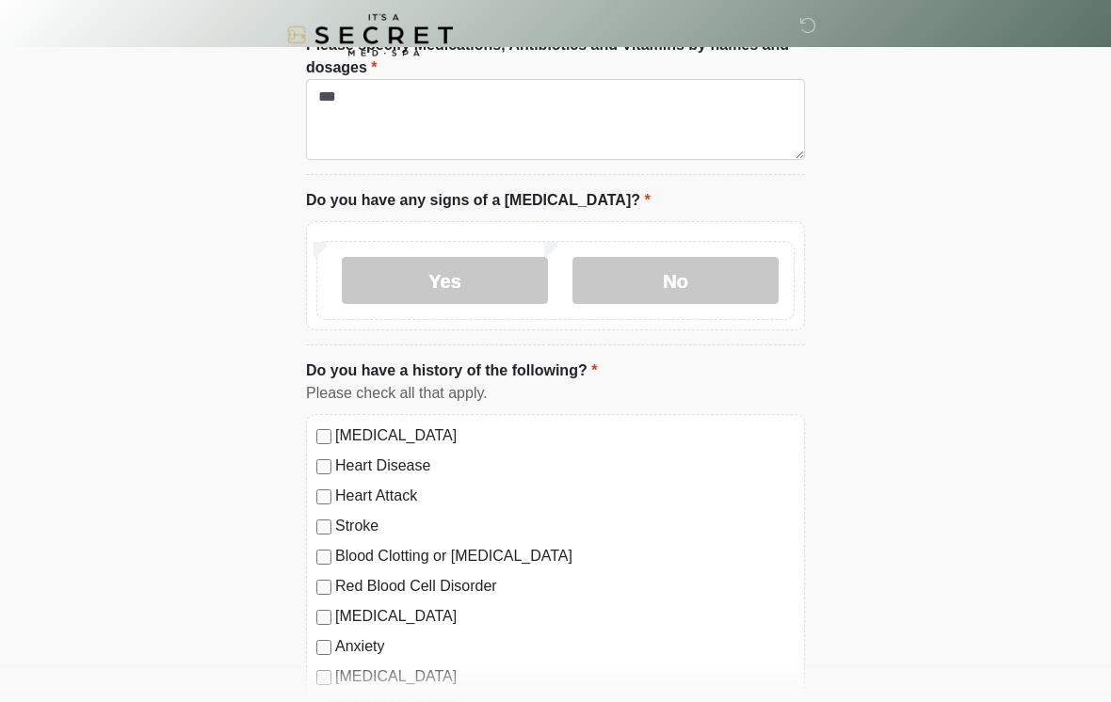
scroll to position [892, 0]
click at [660, 280] on label "No" at bounding box center [675, 280] width 206 height 47
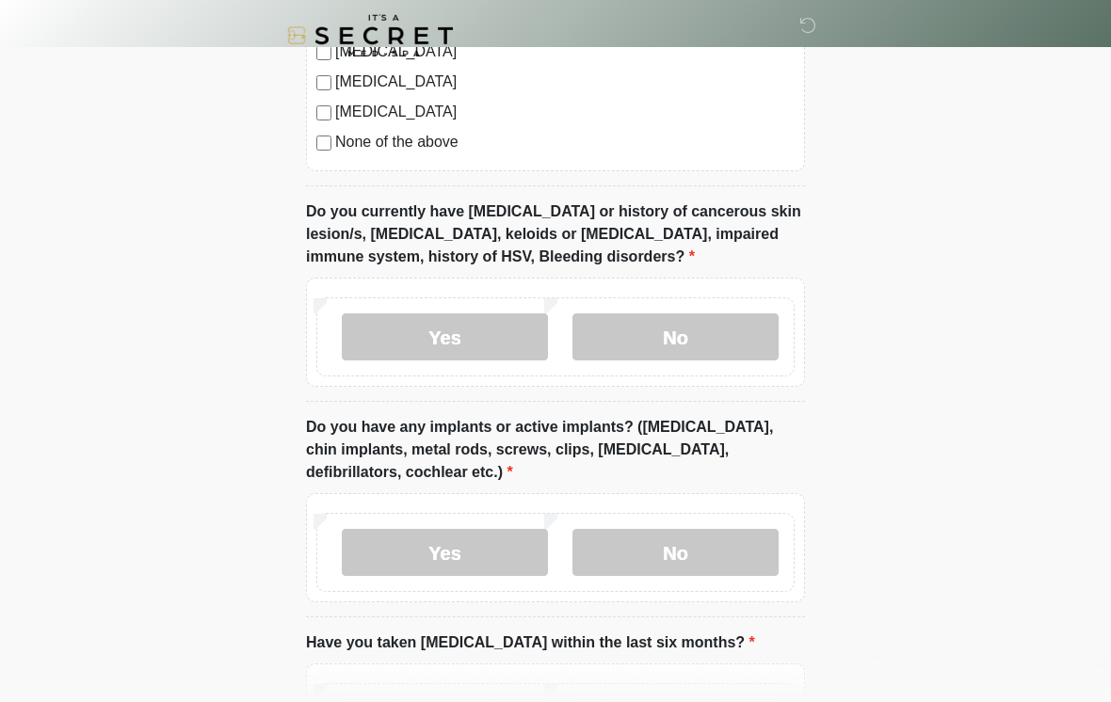
scroll to position [1561, 0]
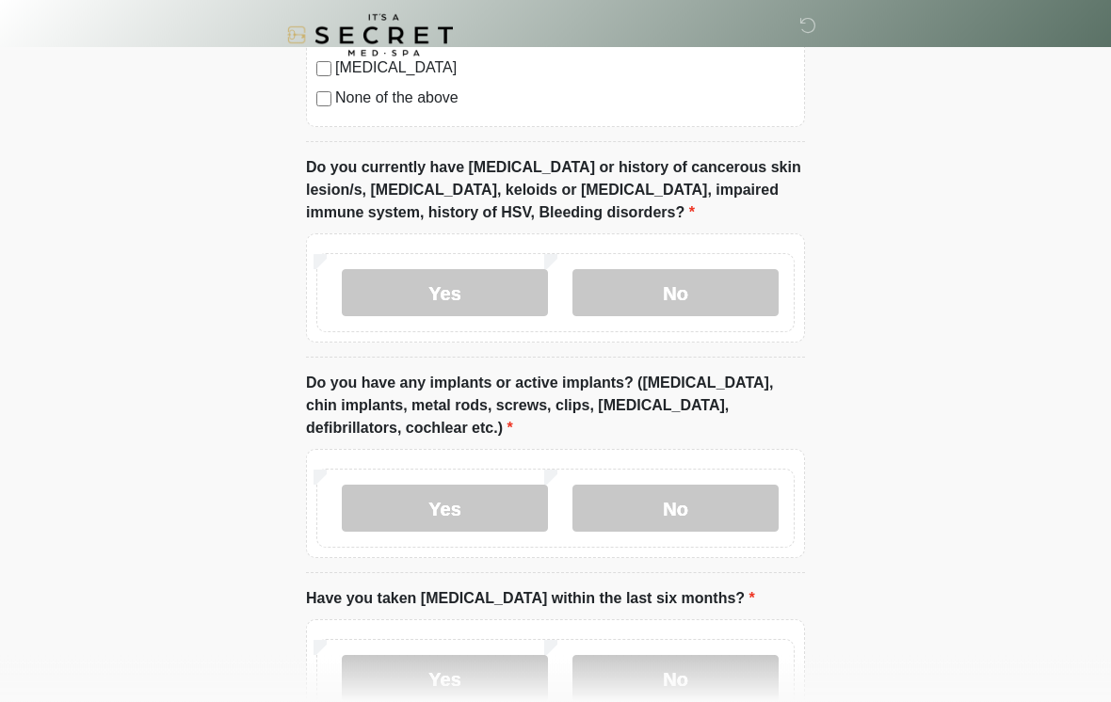
click at [697, 293] on label "No" at bounding box center [675, 293] width 206 height 47
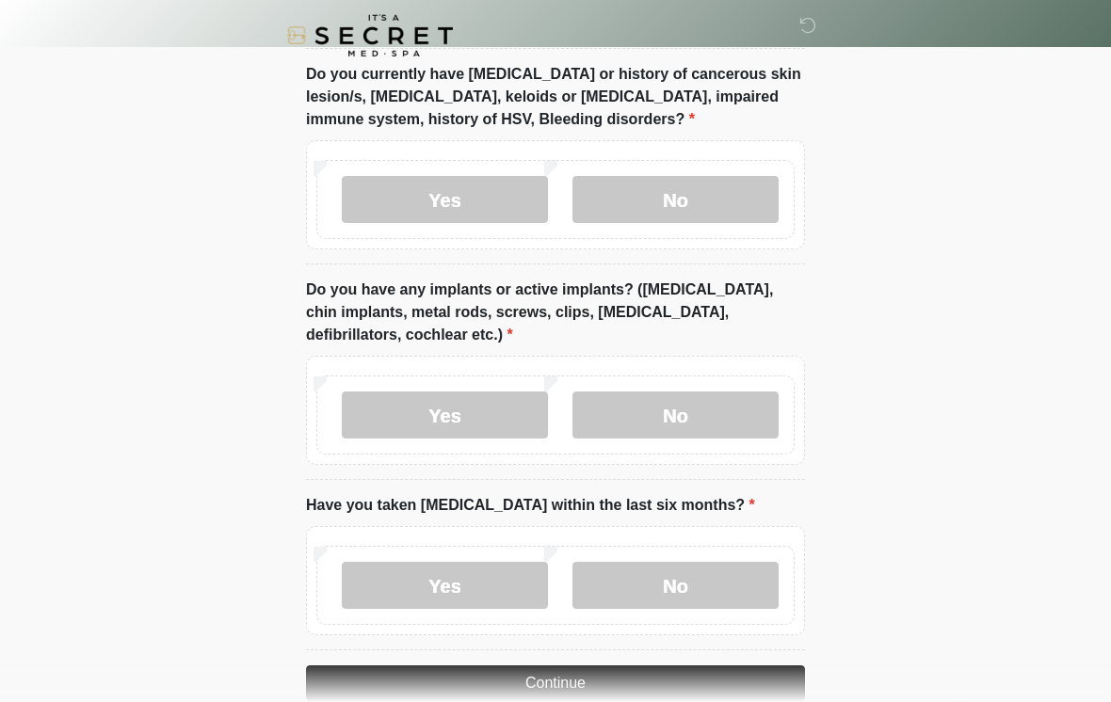
scroll to position [1722, 0]
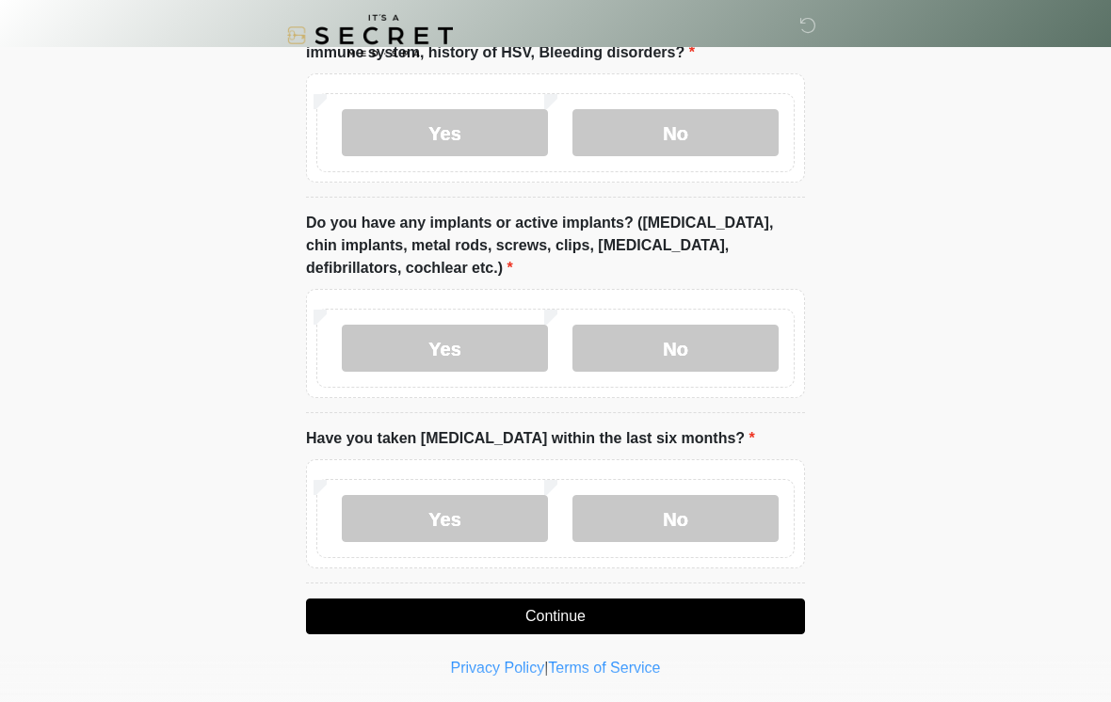
click at [677, 345] on label "No" at bounding box center [675, 348] width 206 height 47
click at [703, 521] on label "No" at bounding box center [675, 518] width 206 height 47
click at [629, 619] on button "Continue" at bounding box center [555, 617] width 499 height 36
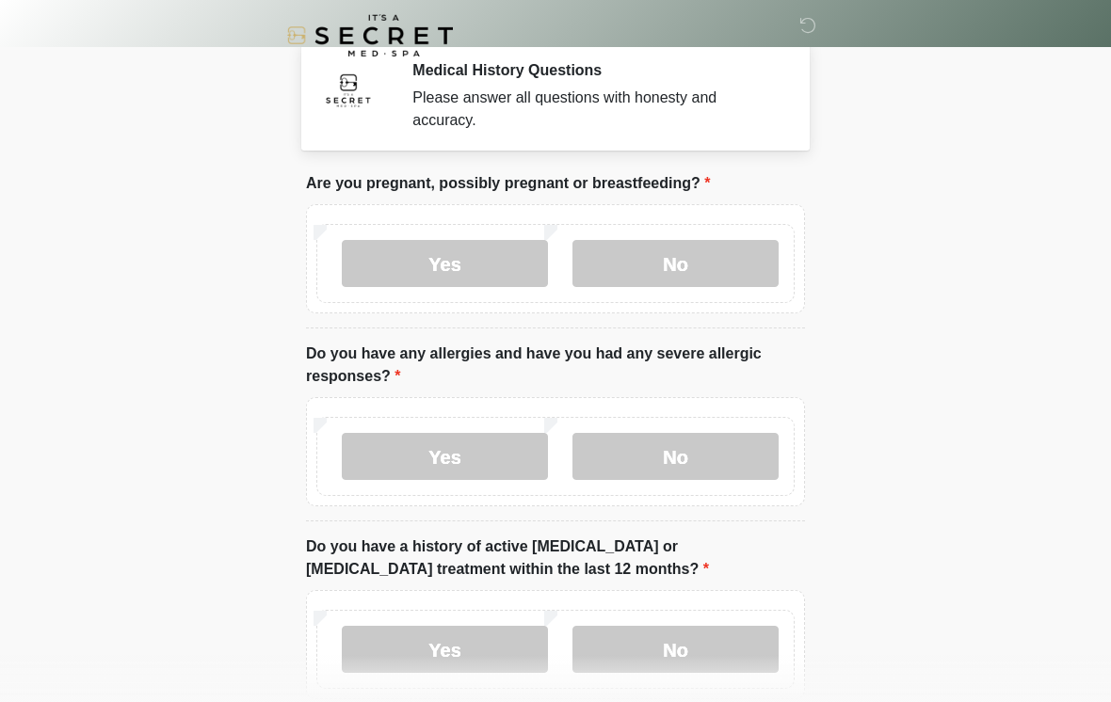
click at [706, 697] on html "‎ ‎ Medical History Questions Please answer all questions with honesty and accu…" at bounding box center [555, 346] width 1111 height 702
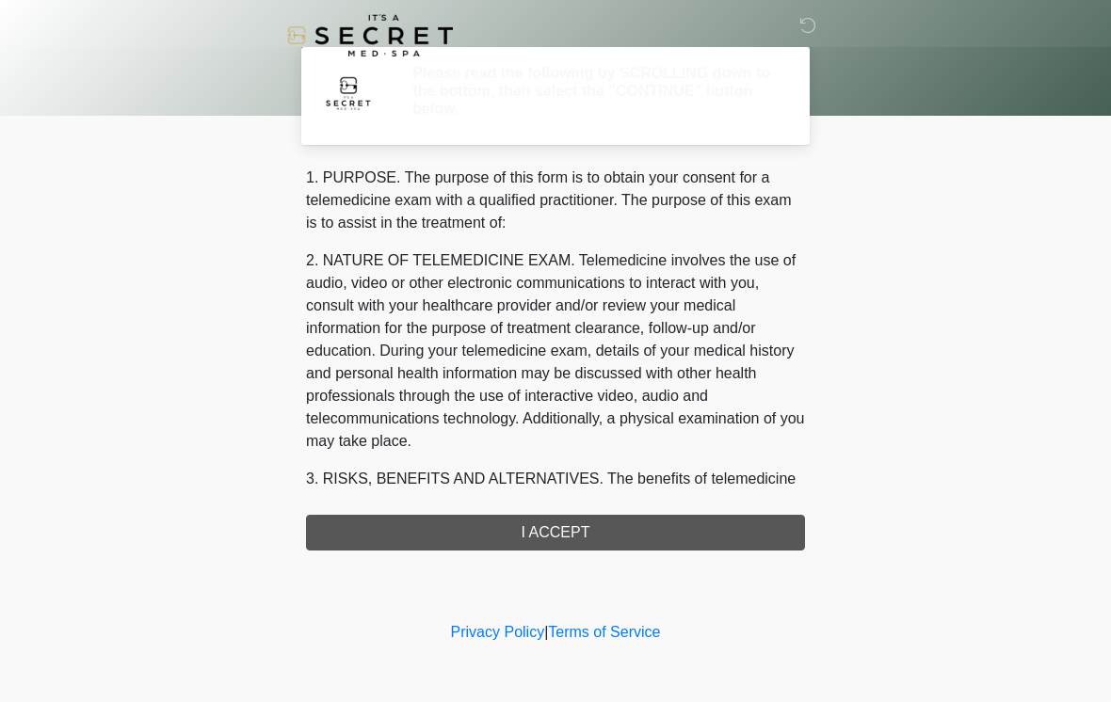
scroll to position [0, 0]
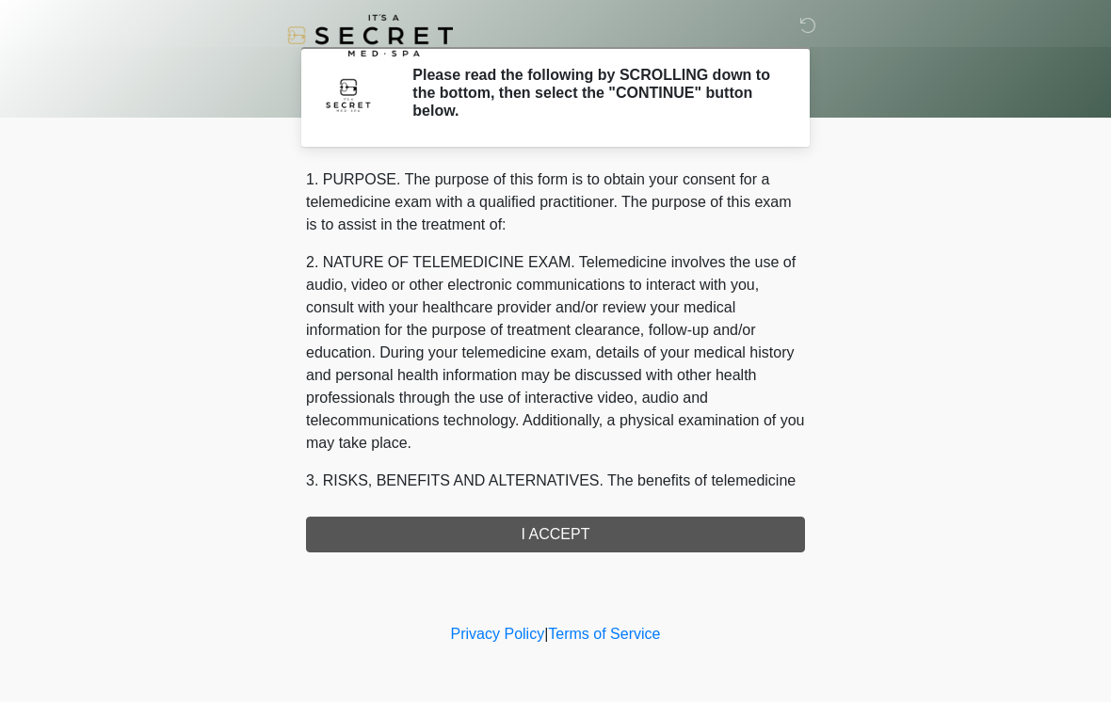
click at [730, 531] on div "1. PURPOSE. The purpose of this form is to obtain your consent for a telemedici…" at bounding box center [555, 360] width 499 height 384
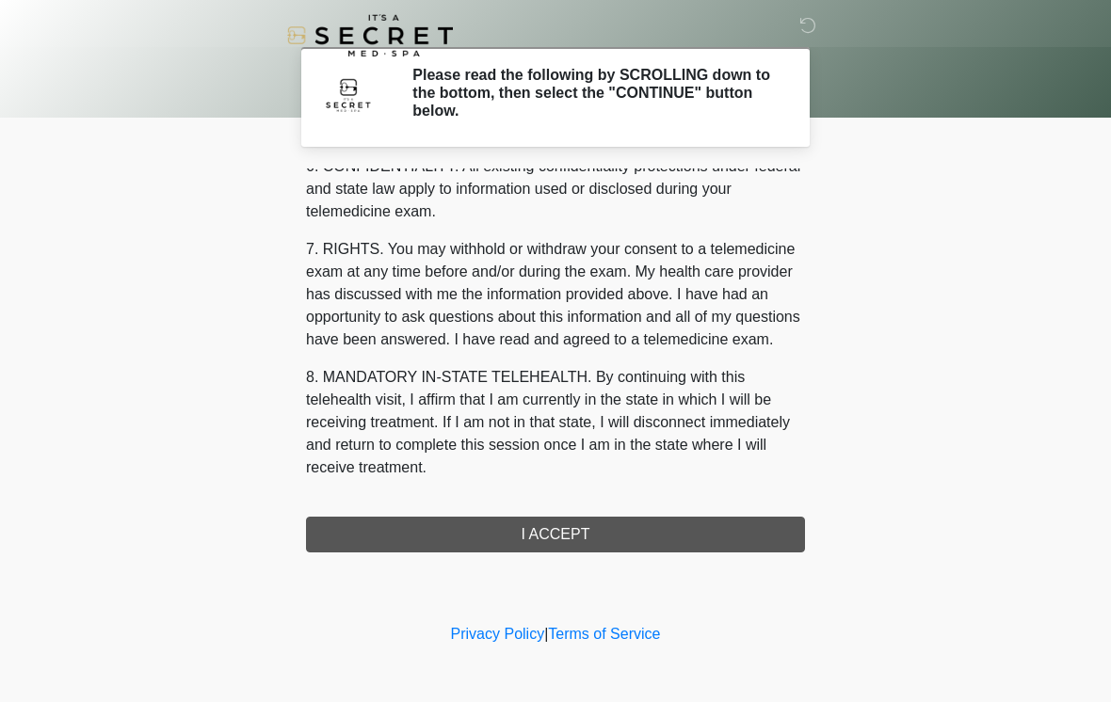
scroll to position [766, 0]
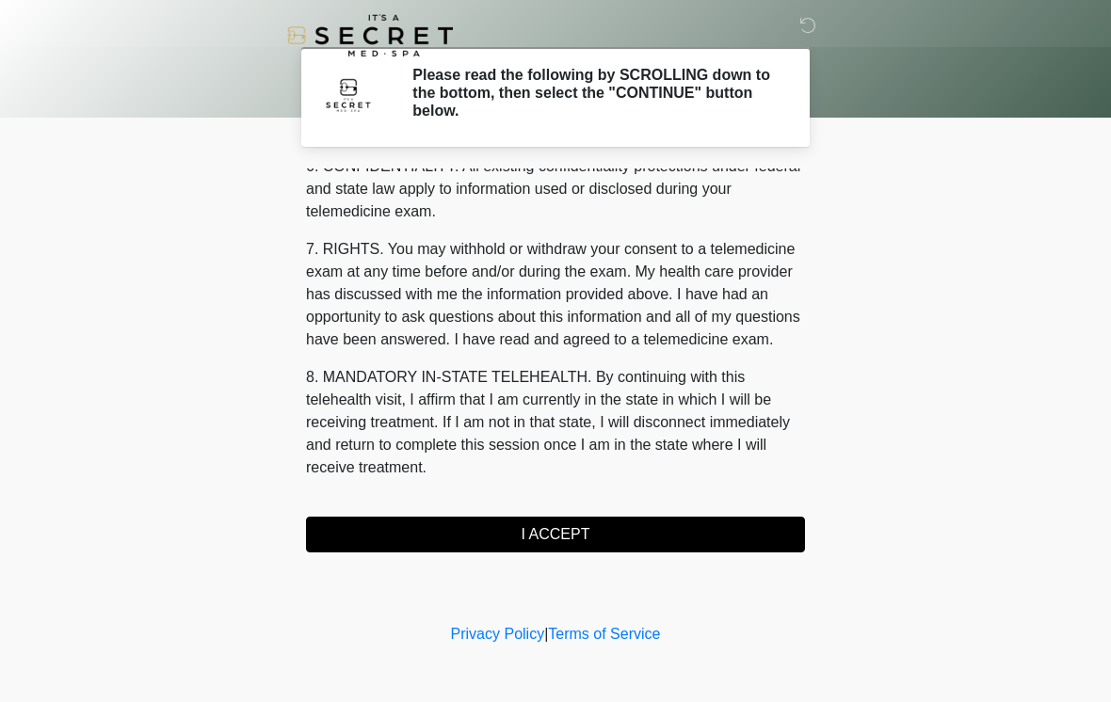
click at [610, 535] on button "I ACCEPT" at bounding box center [555, 535] width 499 height 36
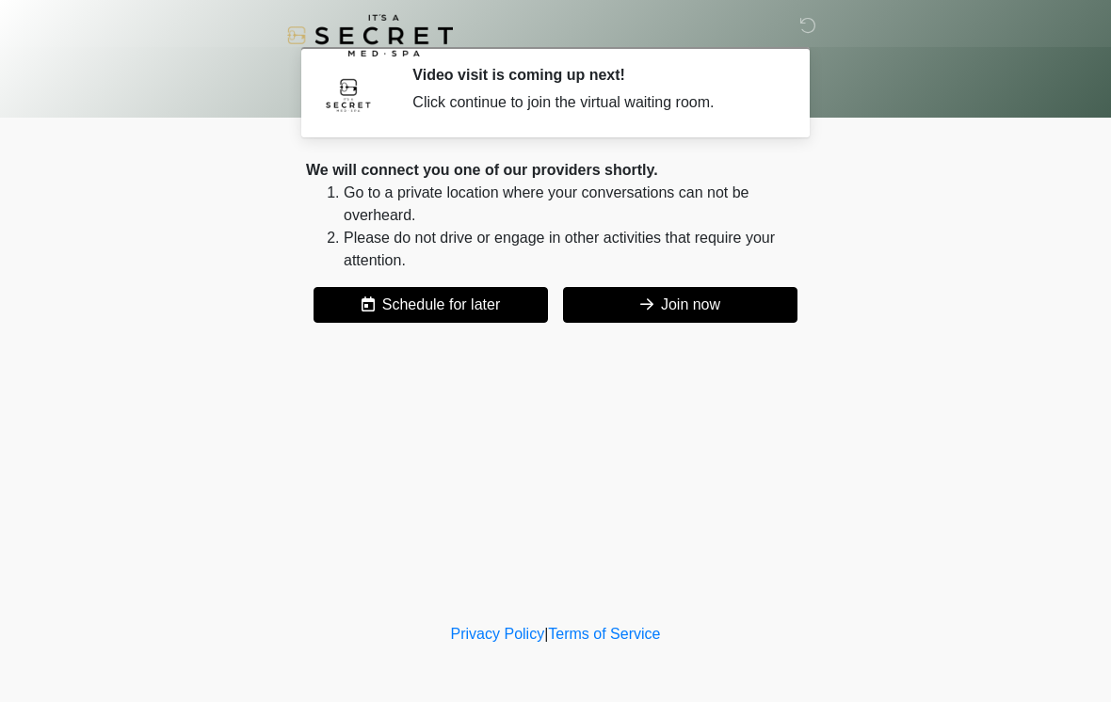
click at [693, 314] on button "Join now" at bounding box center [680, 305] width 234 height 36
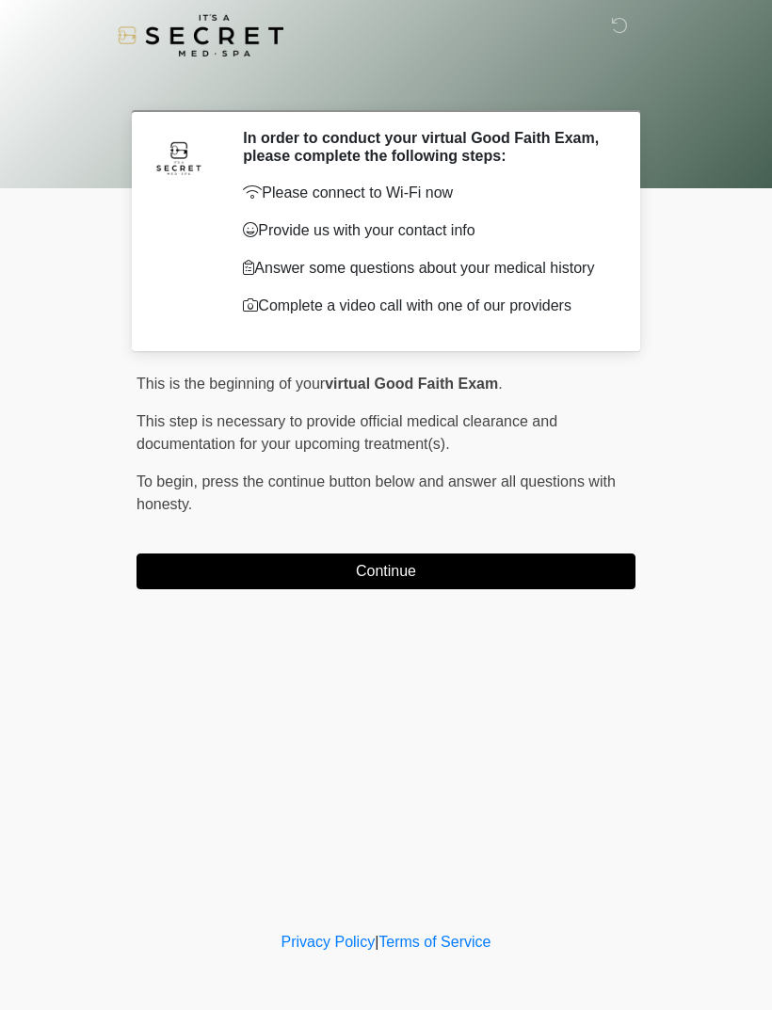
click at [432, 565] on button "Continue" at bounding box center [385, 571] width 499 height 36
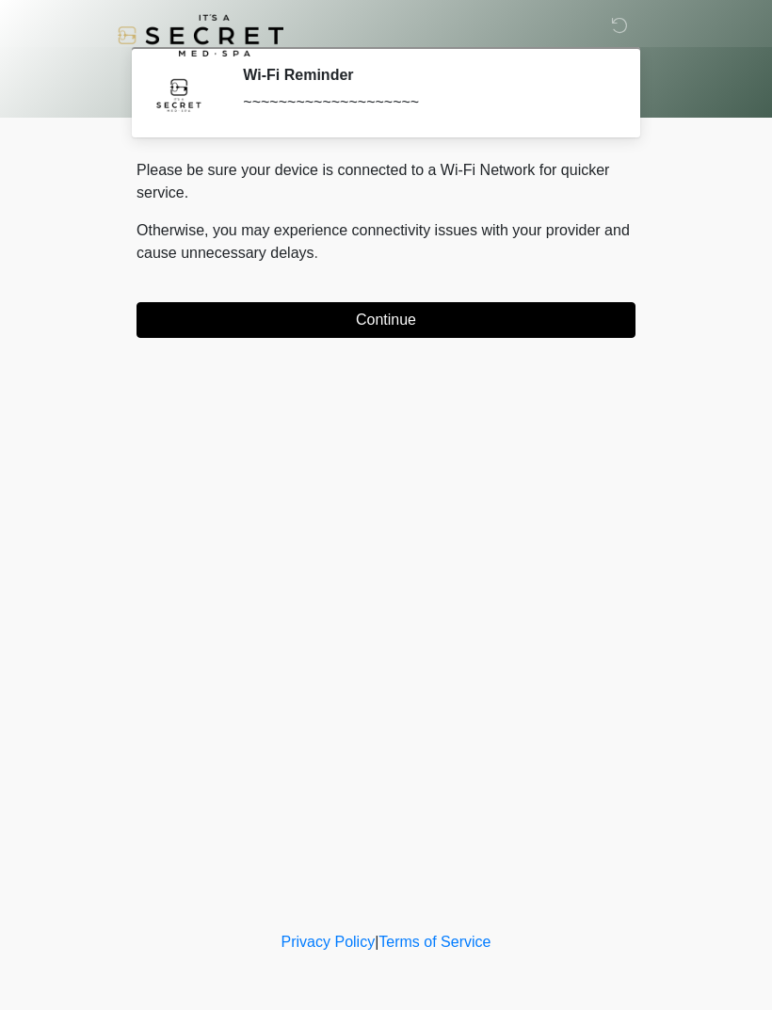
click at [419, 306] on button "Continue" at bounding box center [385, 320] width 499 height 36
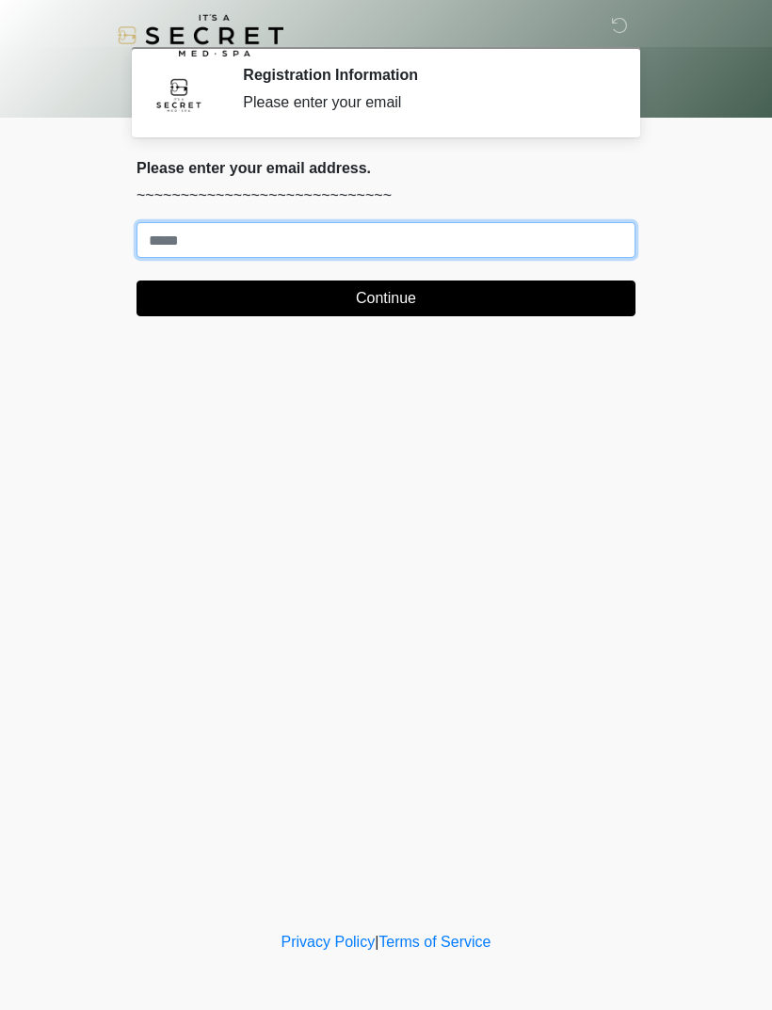
click at [359, 252] on input "Where should we email your treatment plan?" at bounding box center [385, 240] width 499 height 36
type input "**********"
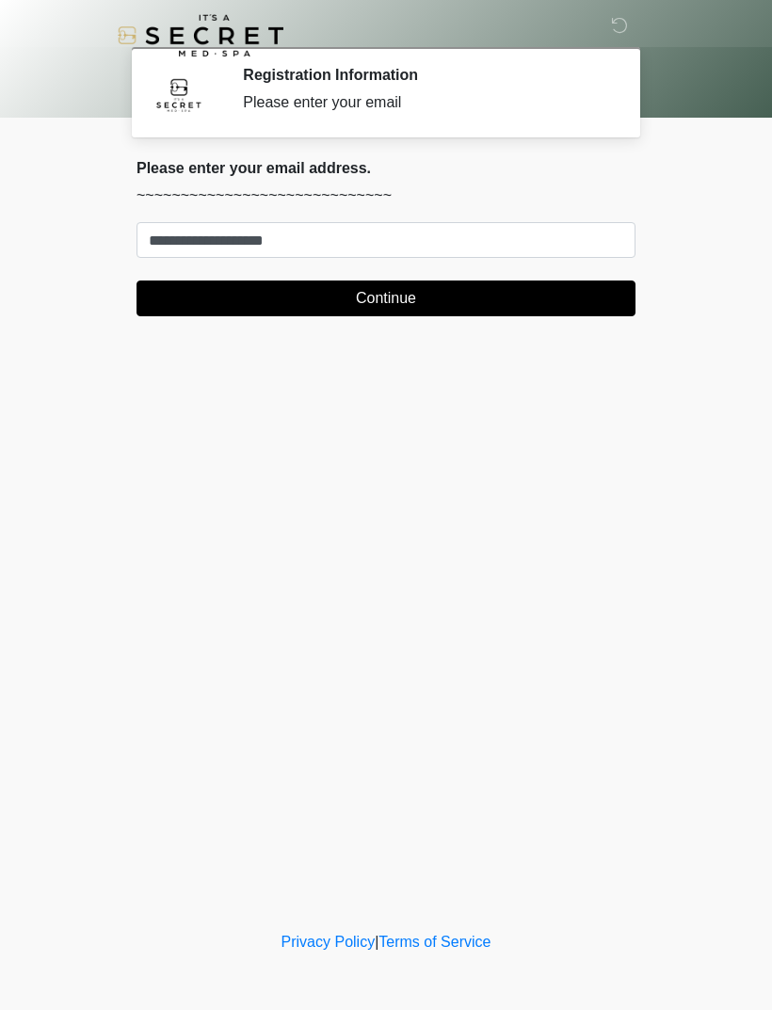
click at [510, 304] on button "Continue" at bounding box center [385, 298] width 499 height 36
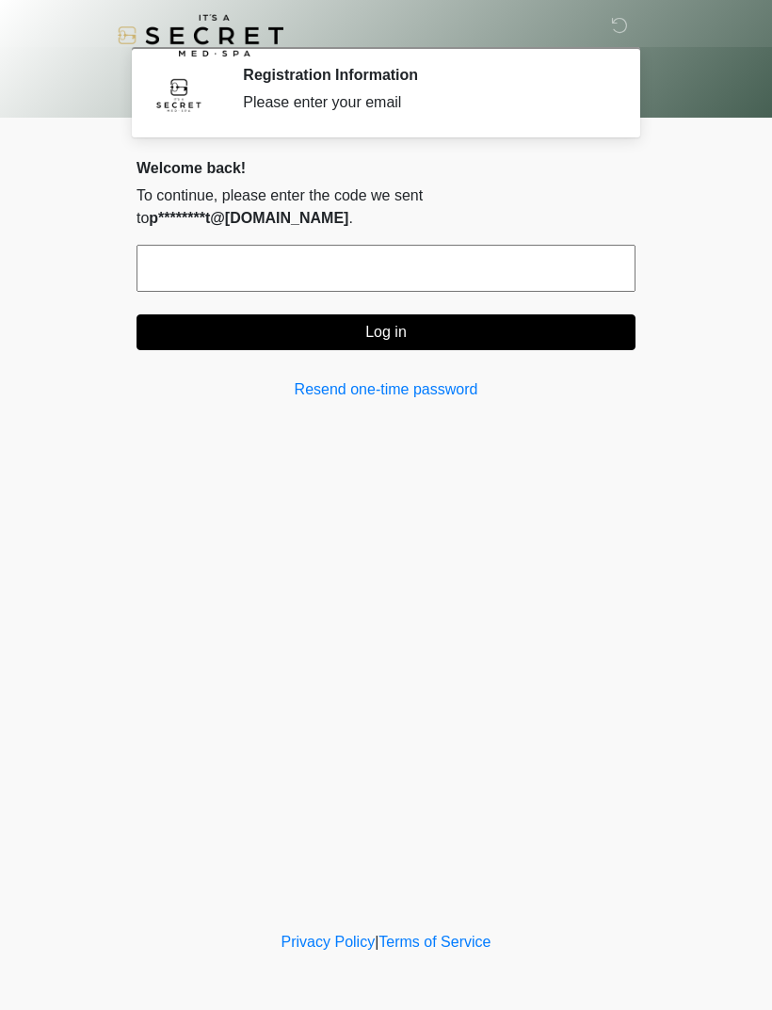
click at [418, 245] on input "text" at bounding box center [385, 268] width 499 height 47
type input "******"
click at [524, 314] on button "Log in" at bounding box center [385, 332] width 499 height 36
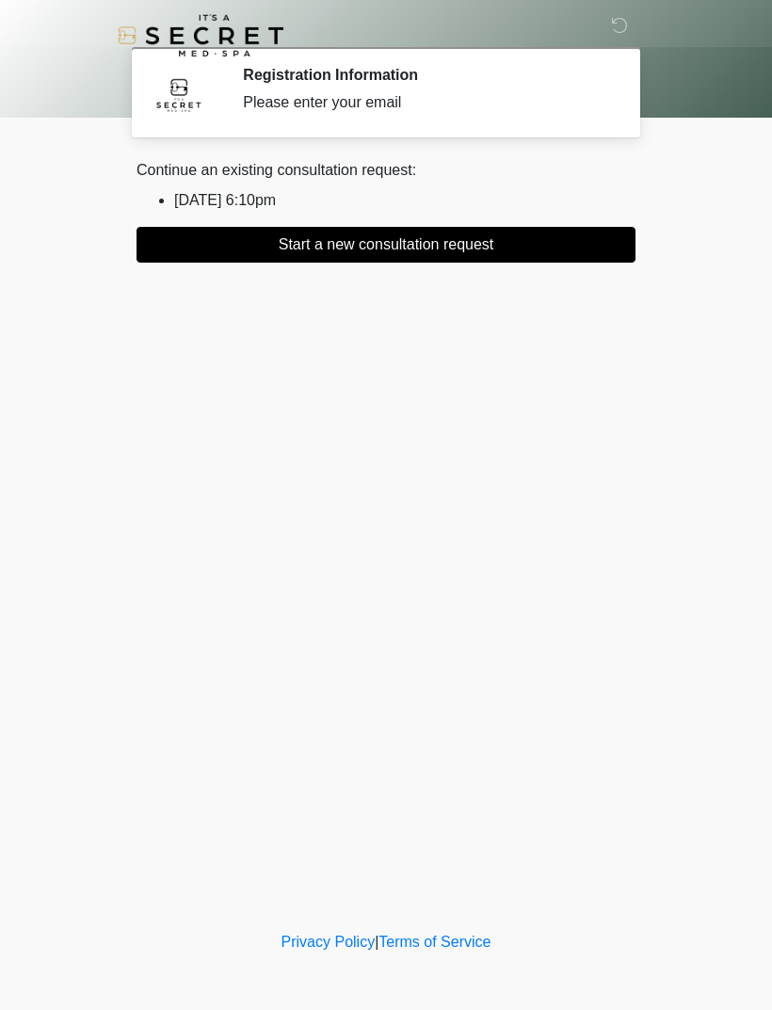
click at [559, 246] on button "Start a new consultation request" at bounding box center [385, 245] width 499 height 36
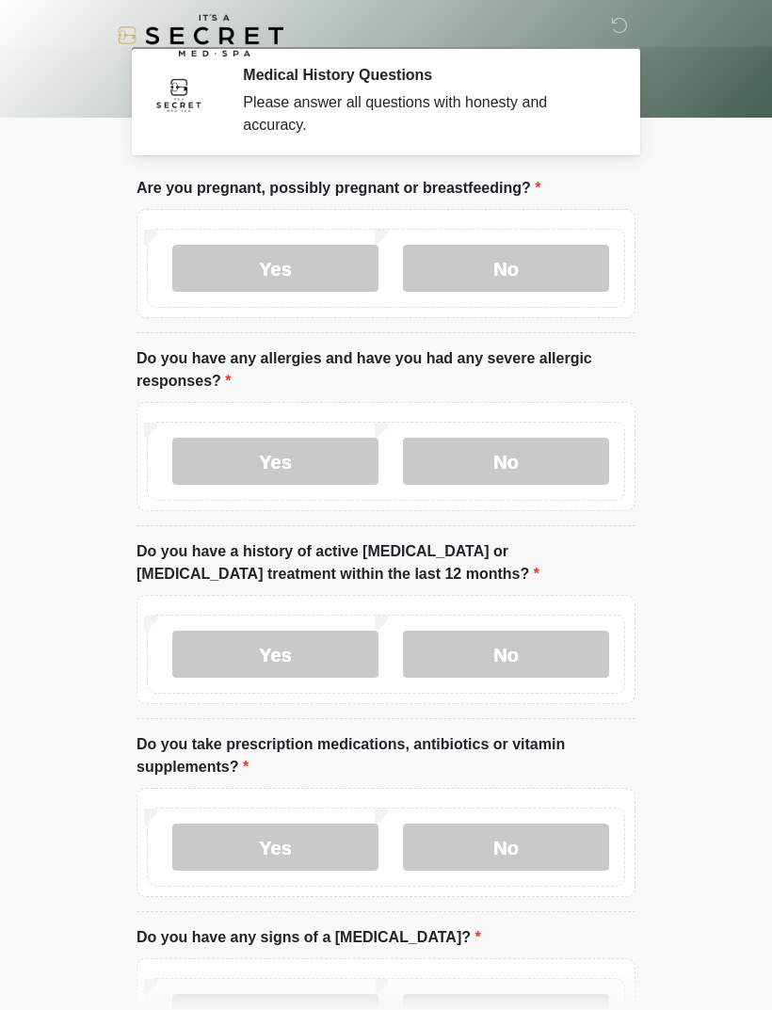
click at [534, 266] on label "No" at bounding box center [506, 268] width 206 height 47
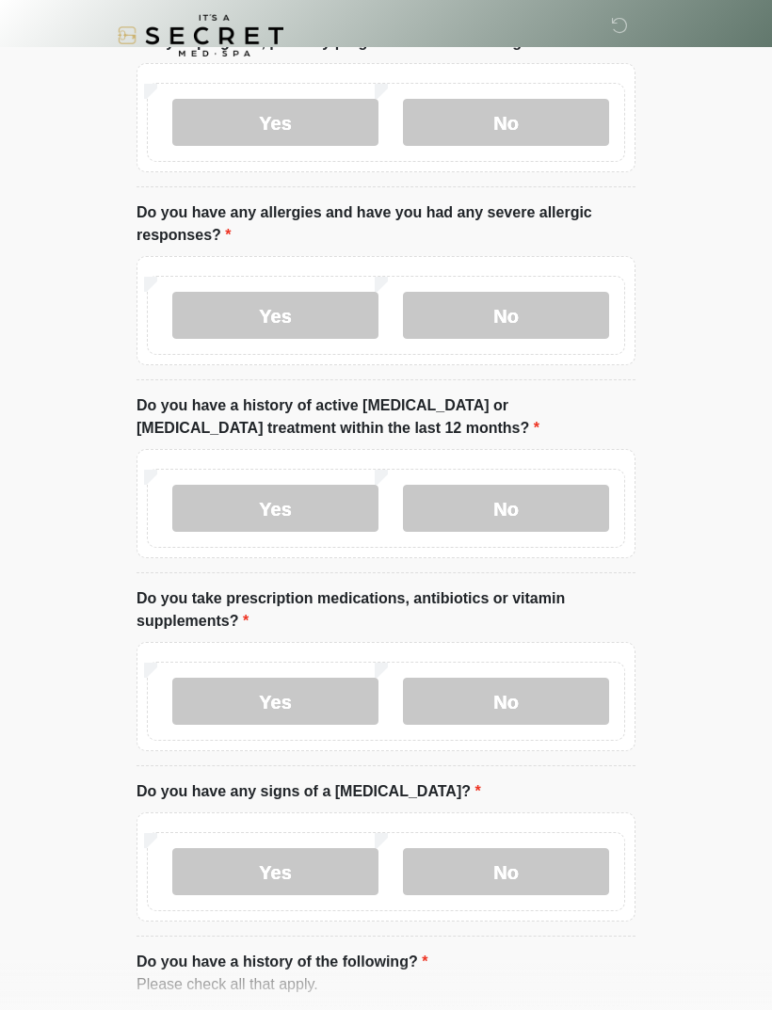
click at [558, 313] on label "No" at bounding box center [506, 315] width 206 height 47
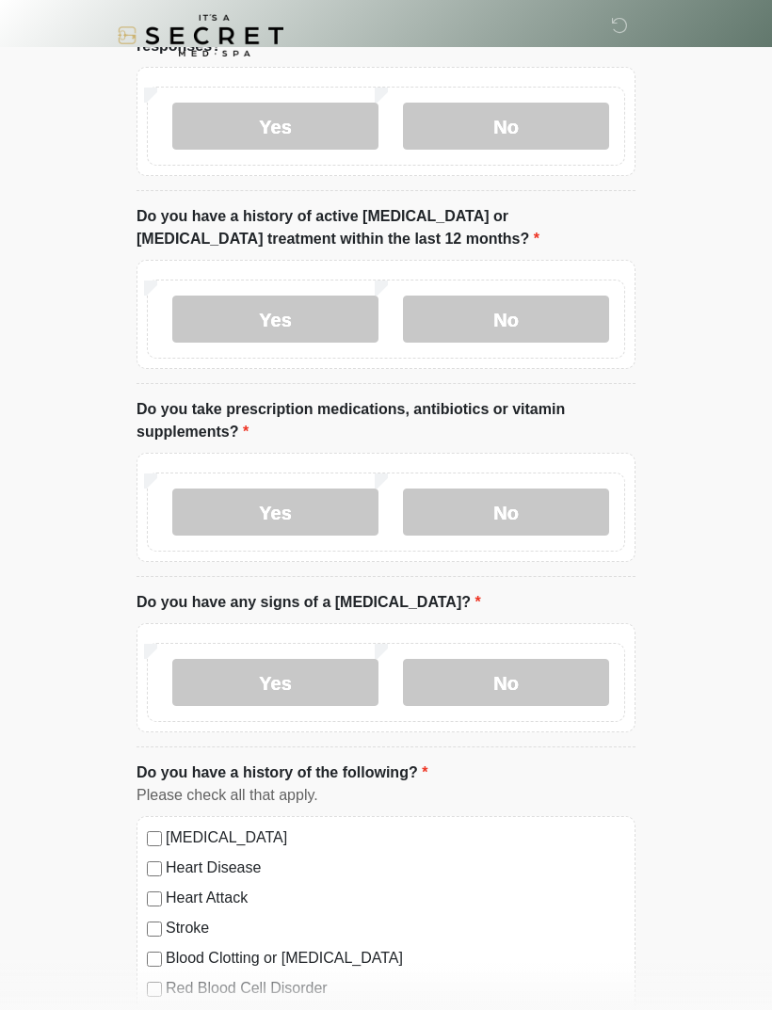
click at [560, 310] on label "No" at bounding box center [506, 319] width 206 height 47
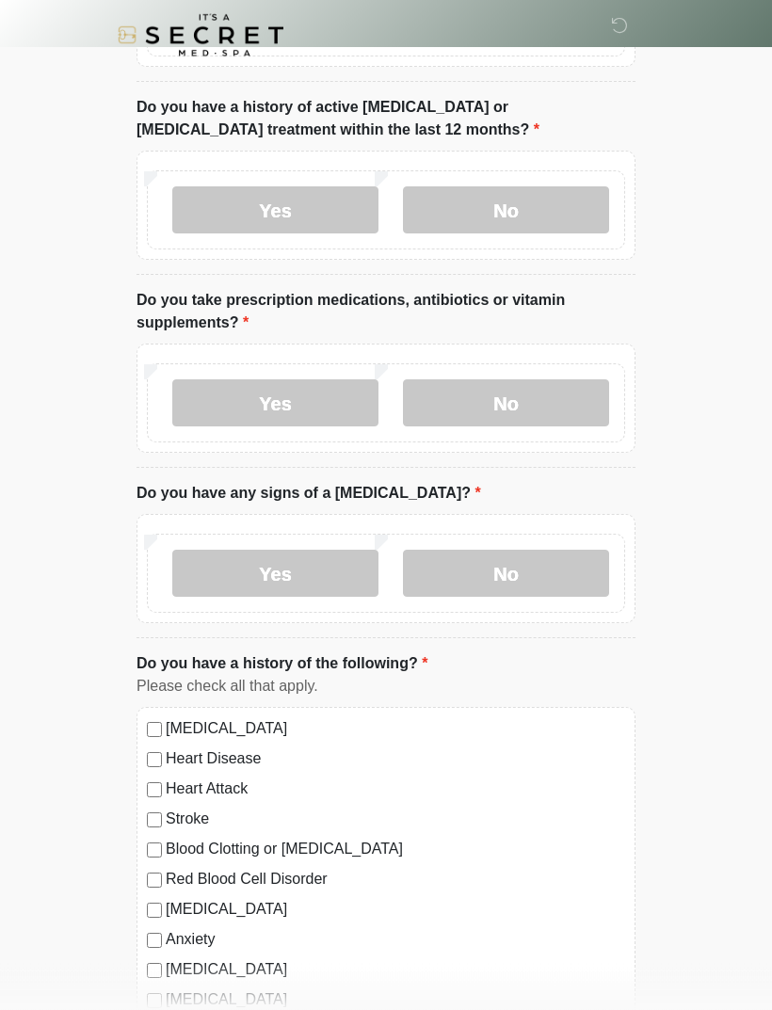
click at [557, 394] on label "No" at bounding box center [506, 403] width 206 height 47
click at [325, 401] on label "Yes" at bounding box center [275, 402] width 206 height 47
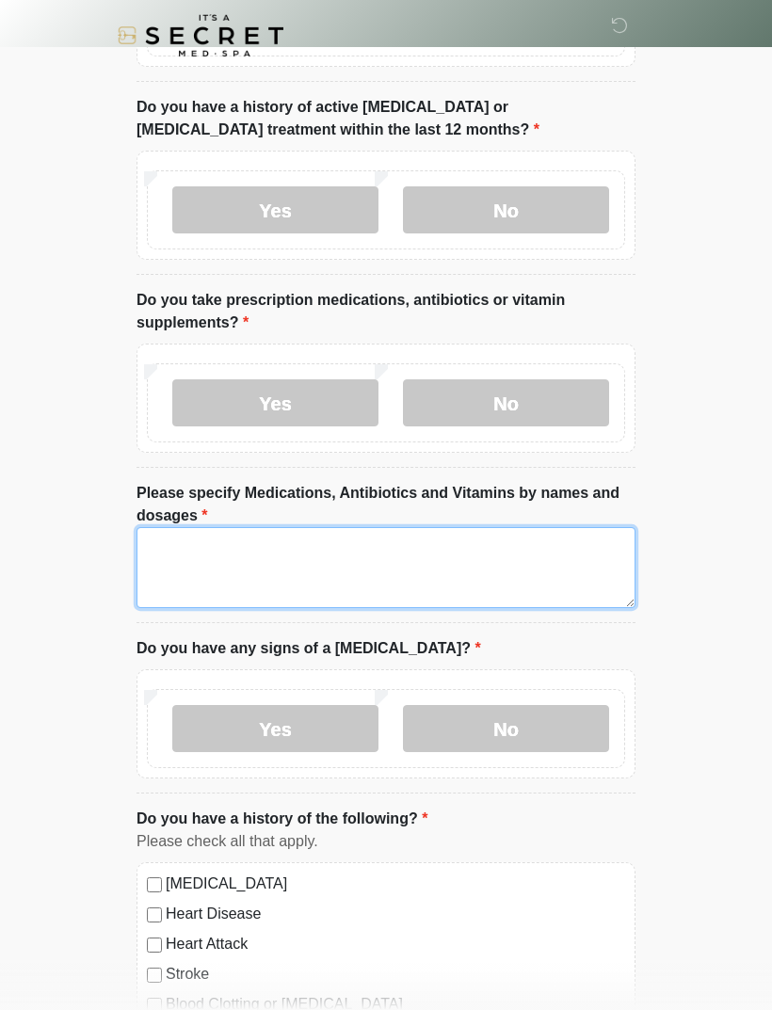
click at [476, 535] on textarea "Please specify Medications, Antibiotics and Vitamins by names and dosages" at bounding box center [385, 567] width 499 height 81
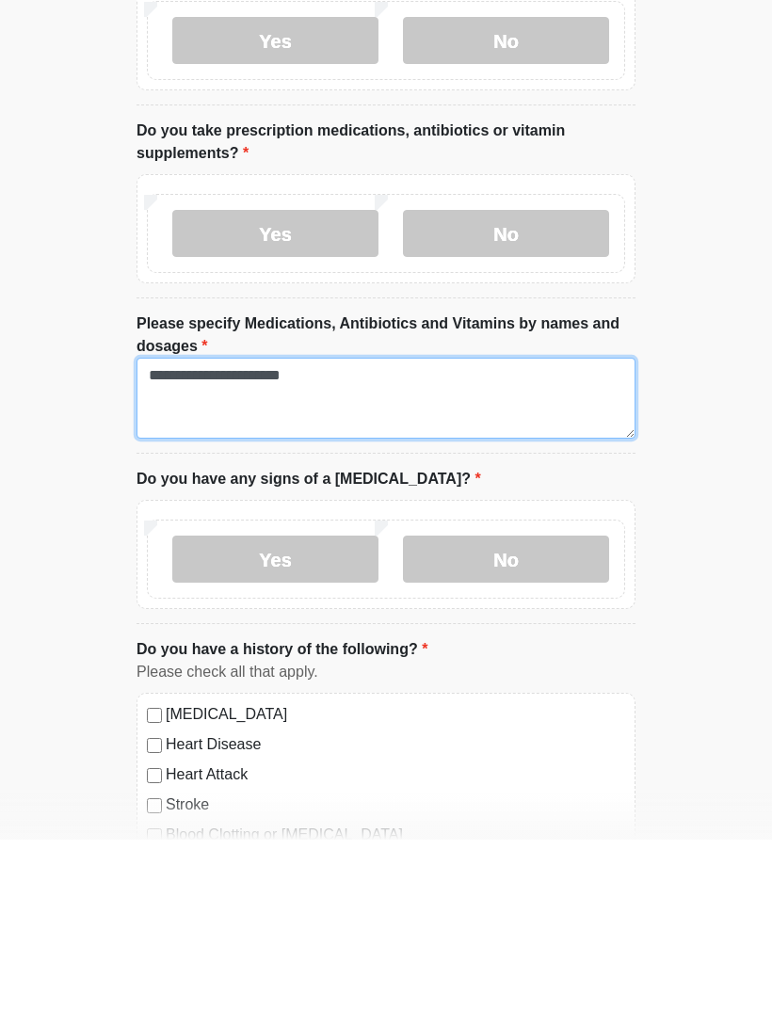
type textarea "**********"
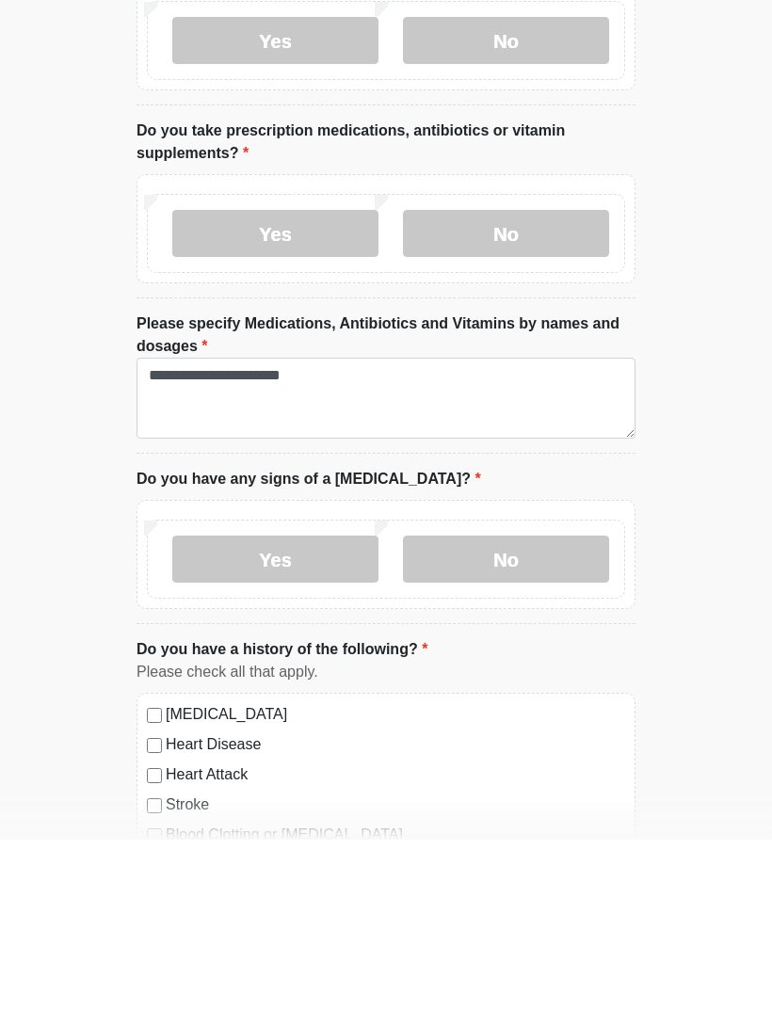
click at [553, 706] on label "No" at bounding box center [506, 729] width 206 height 47
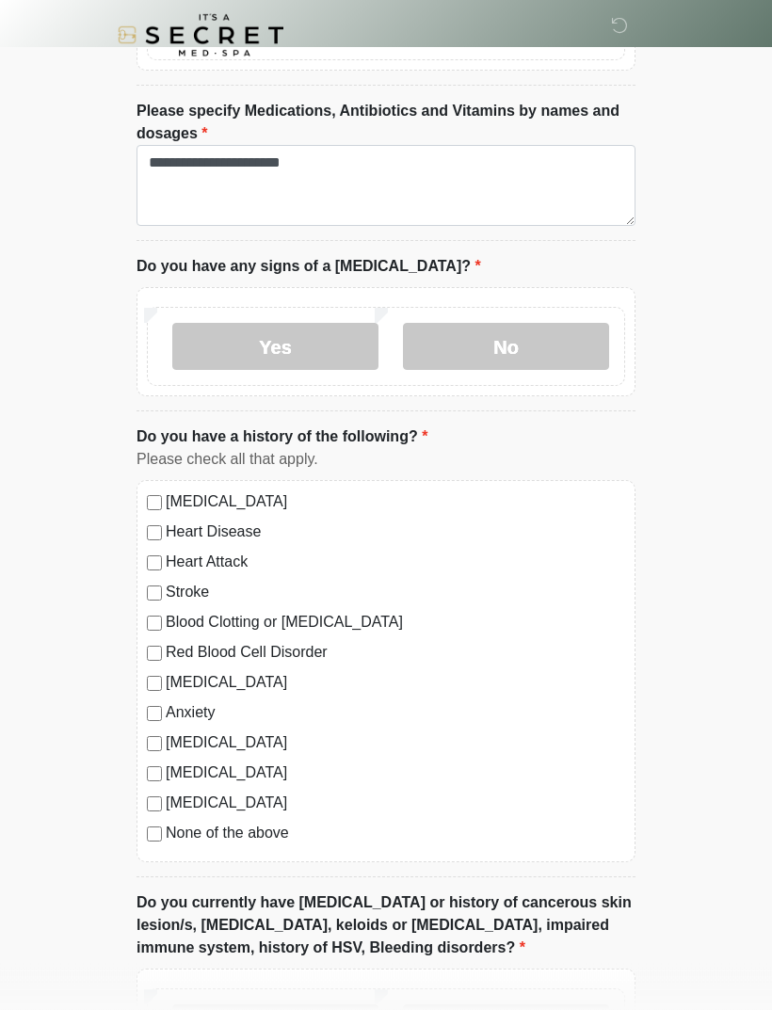
scroll to position [835, 0]
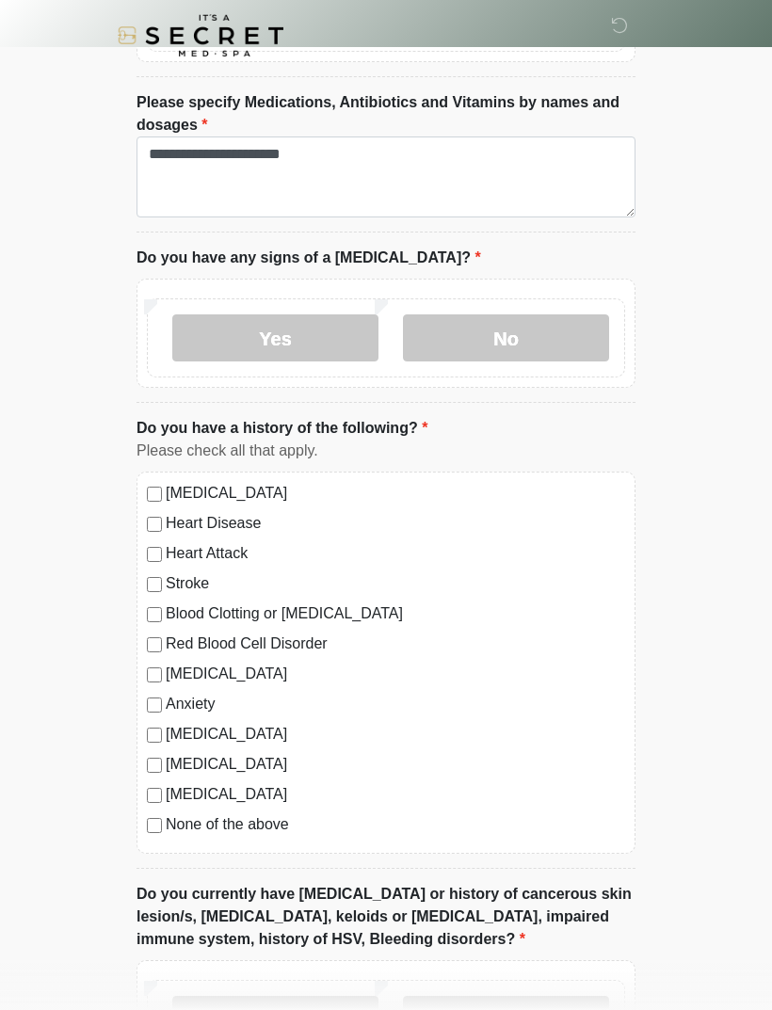
click at [254, 801] on label "Diabetes" at bounding box center [395, 794] width 459 height 23
click at [152, 804] on div "High Blood Pressure Heart Disease Heart Attack Stroke Blood Clotting or Bleedin…" at bounding box center [385, 663] width 499 height 382
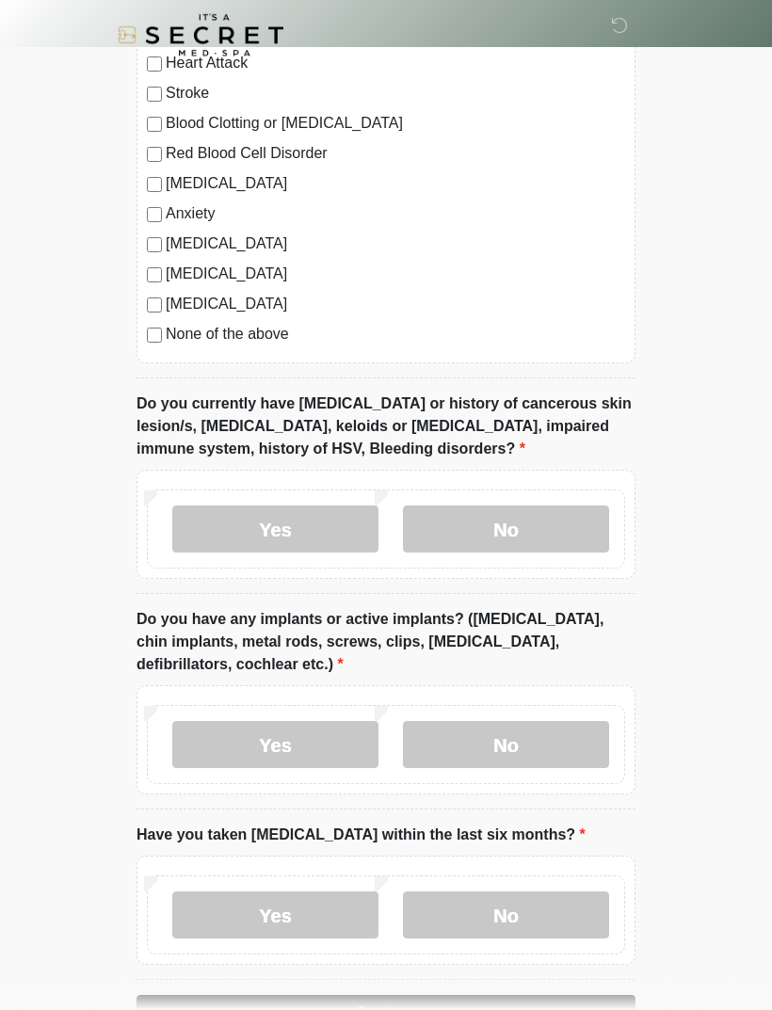
scroll to position [1325, 0]
click at [540, 518] on label "No" at bounding box center [506, 528] width 206 height 47
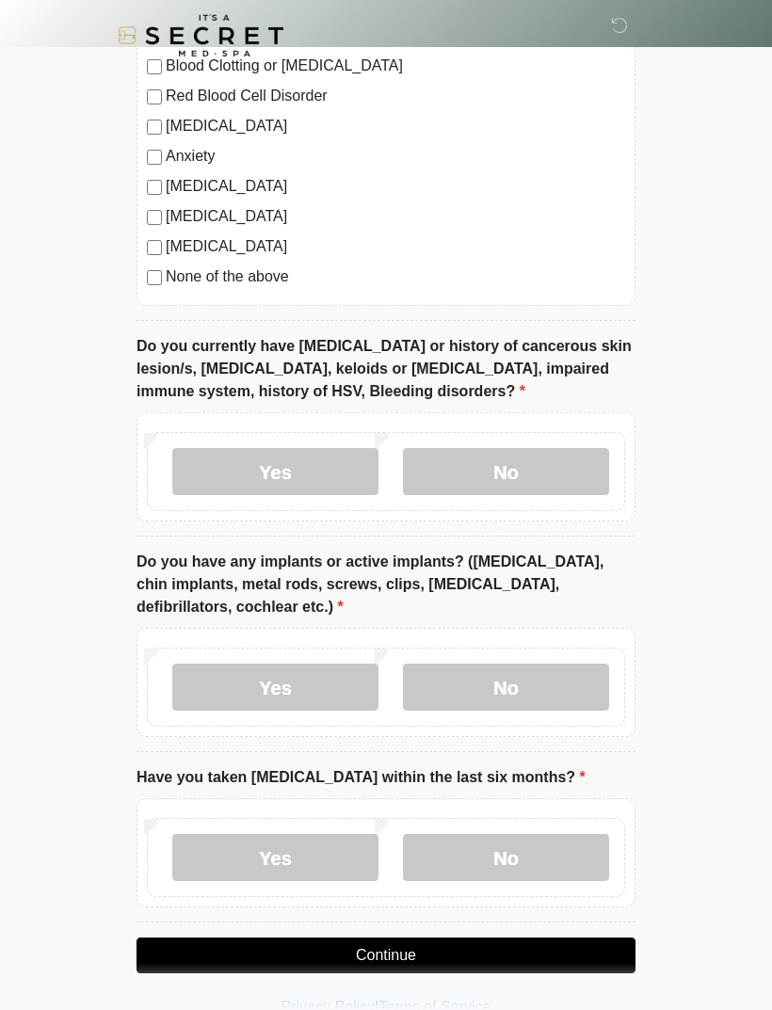
click at [552, 681] on label "No" at bounding box center [506, 687] width 206 height 47
click at [497, 865] on label "No" at bounding box center [506, 857] width 206 height 47
click at [502, 946] on button "Continue" at bounding box center [385, 956] width 499 height 36
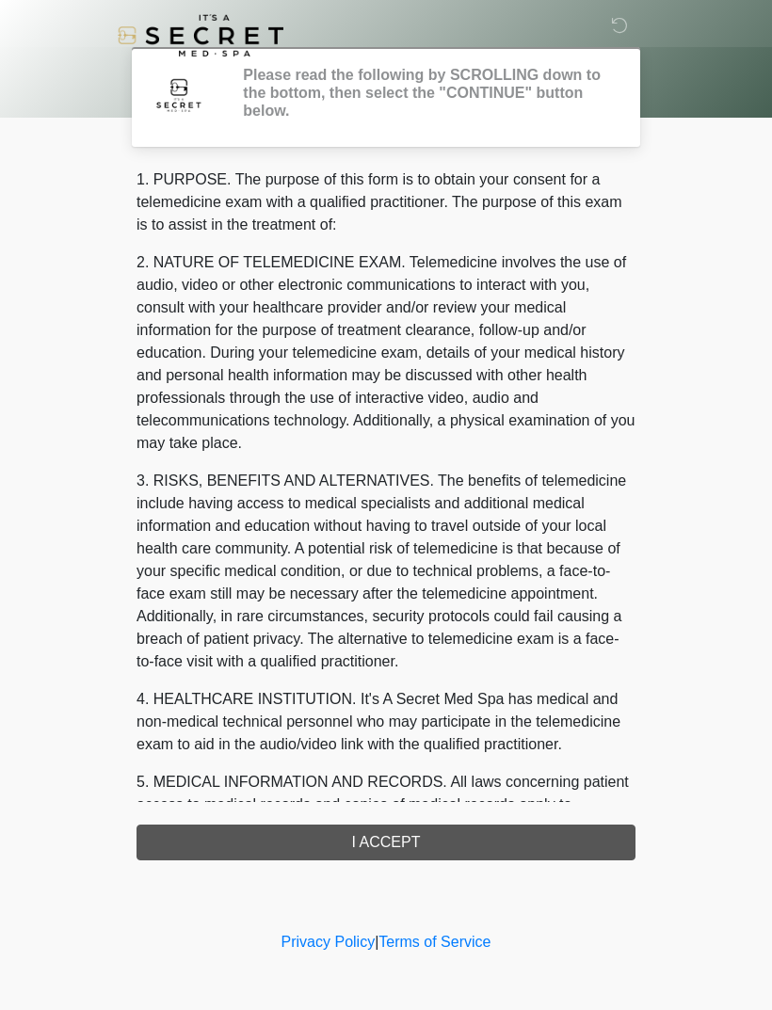
scroll to position [0, 0]
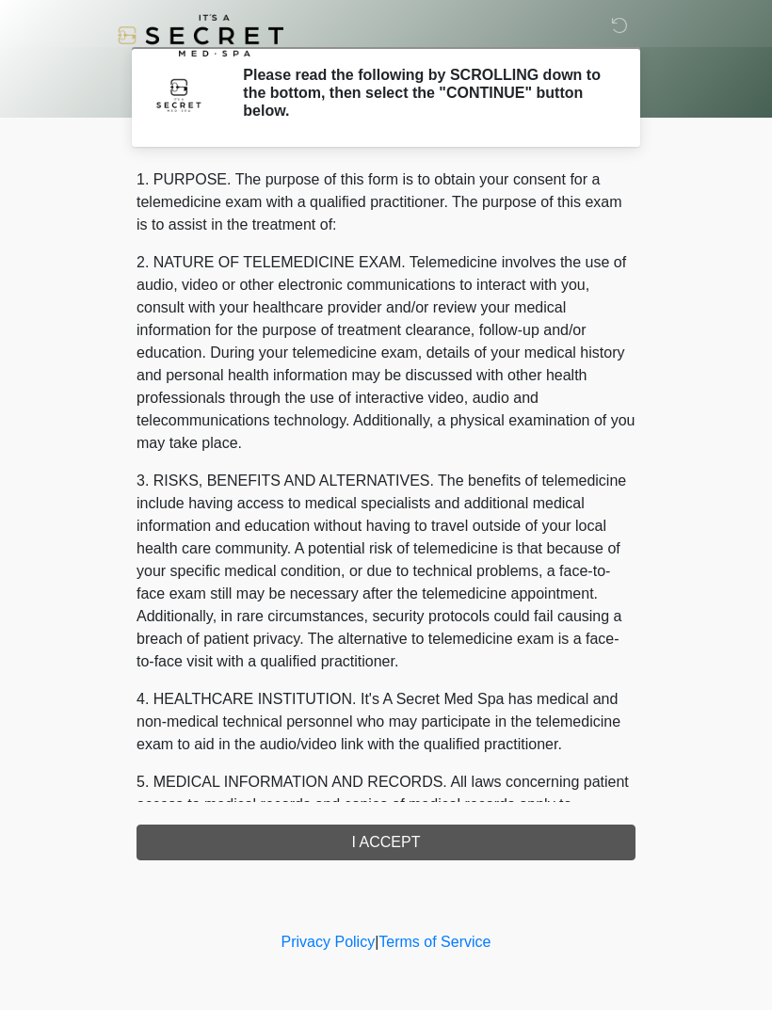
click at [511, 835] on div "1. PURPOSE. The purpose of this form is to obtain your consent for a telemedici…" at bounding box center [385, 514] width 499 height 692
click at [429, 842] on div "1. PURPOSE. The purpose of this form is to obtain your consent for a telemedici…" at bounding box center [385, 514] width 499 height 692
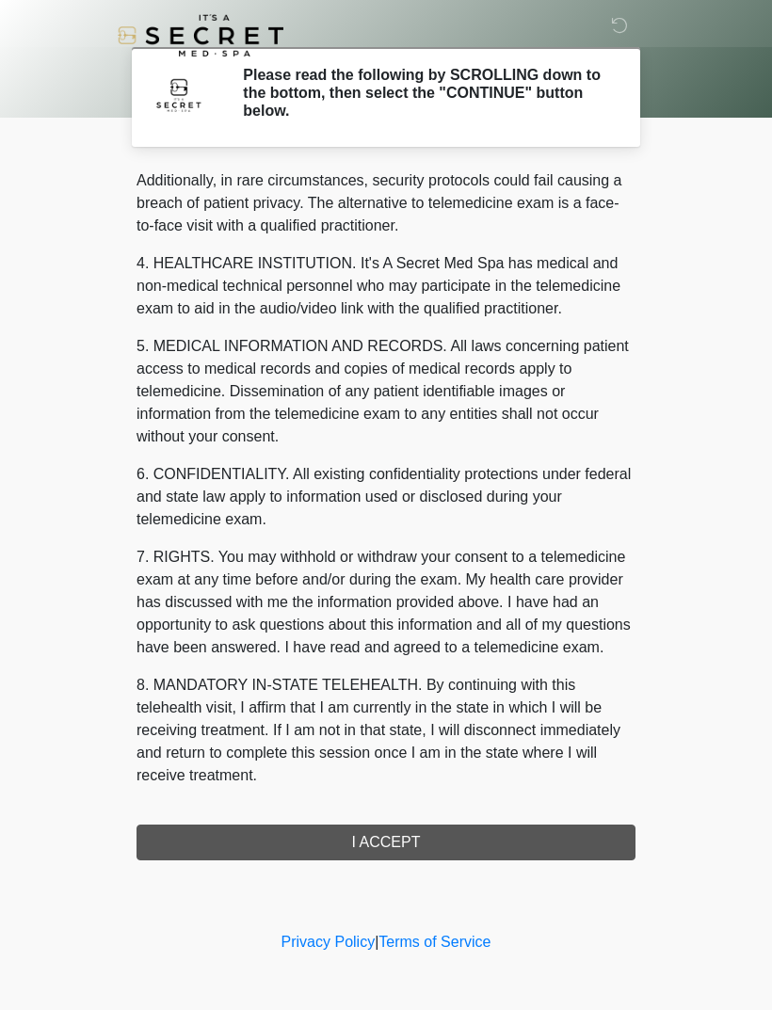
click at [403, 857] on div "1. PURPOSE. The purpose of this form is to obtain your consent for a telemedici…" at bounding box center [385, 514] width 499 height 692
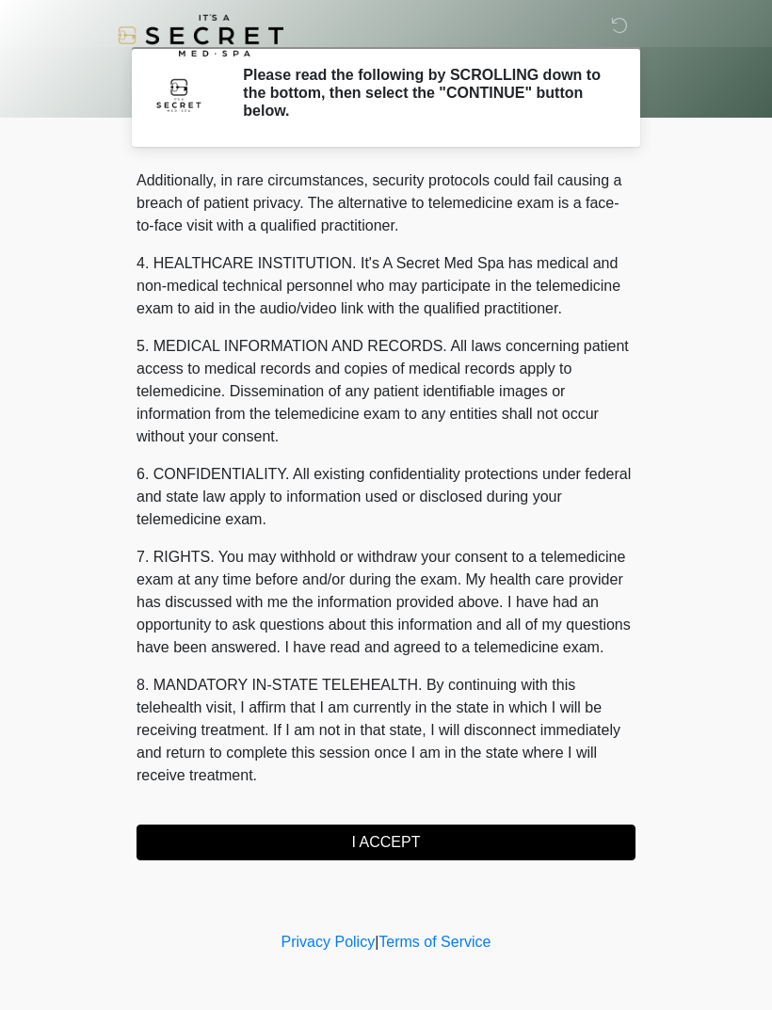
scroll to position [458, 0]
click at [403, 857] on button "I ACCEPT" at bounding box center [385, 843] width 499 height 36
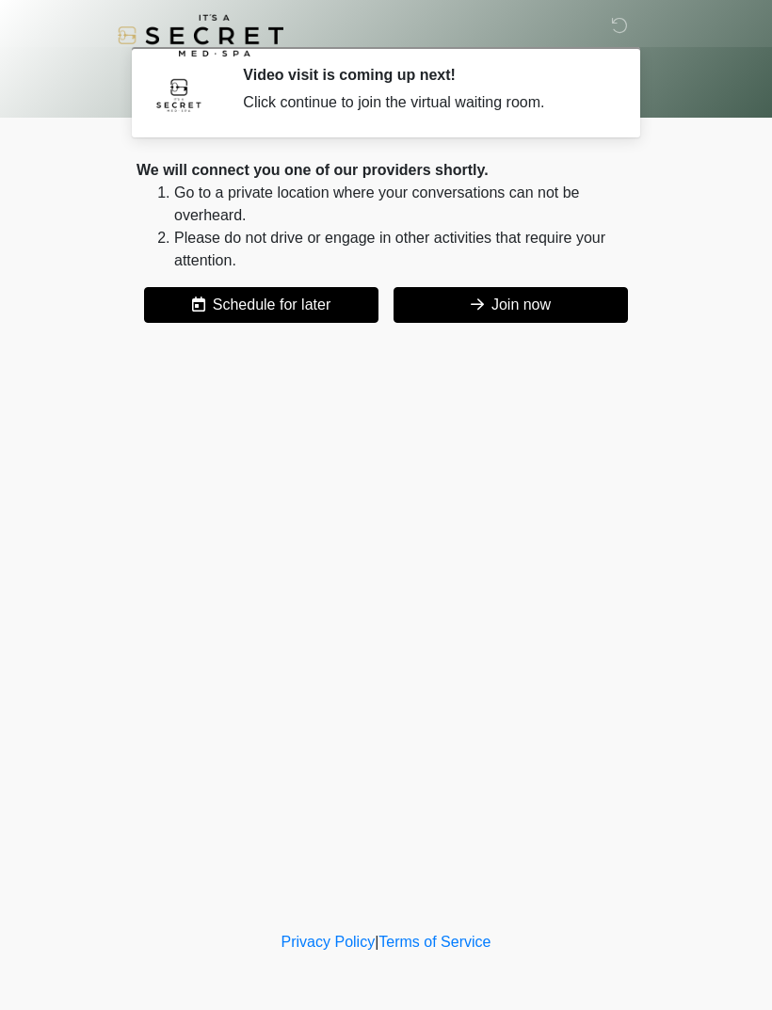
click at [575, 313] on button "Join now" at bounding box center [510, 305] width 234 height 36
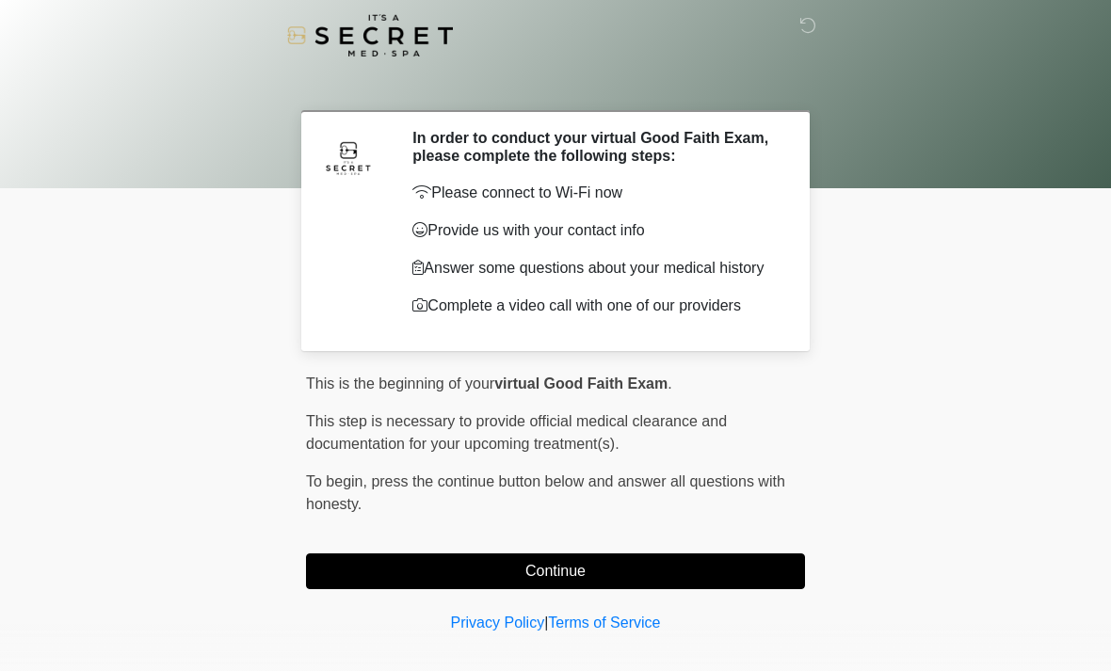
click at [688, 578] on button "Continue" at bounding box center [555, 571] width 499 height 36
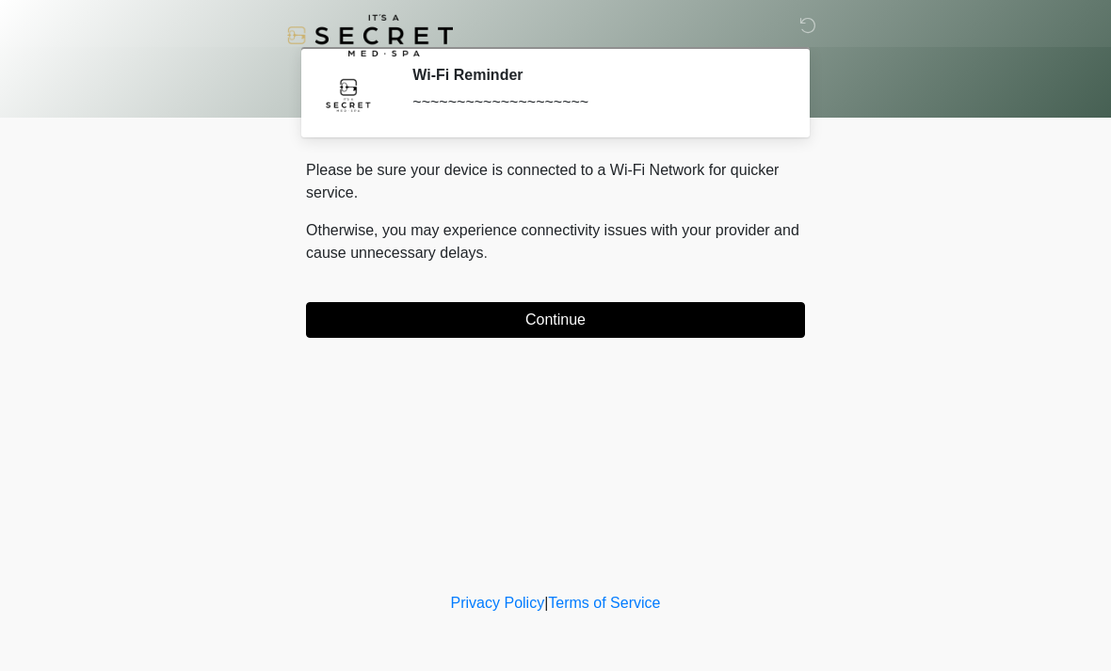
click at [699, 316] on button "Continue" at bounding box center [555, 320] width 499 height 36
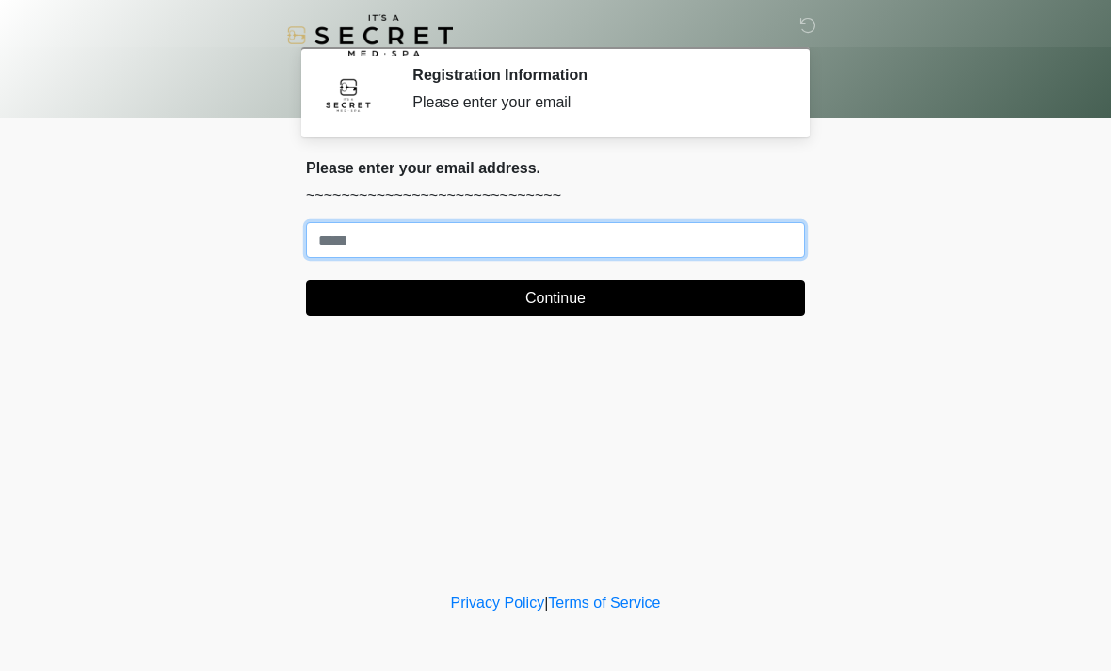
click at [638, 246] on input "Where should we email your treatment plan?" at bounding box center [555, 240] width 499 height 36
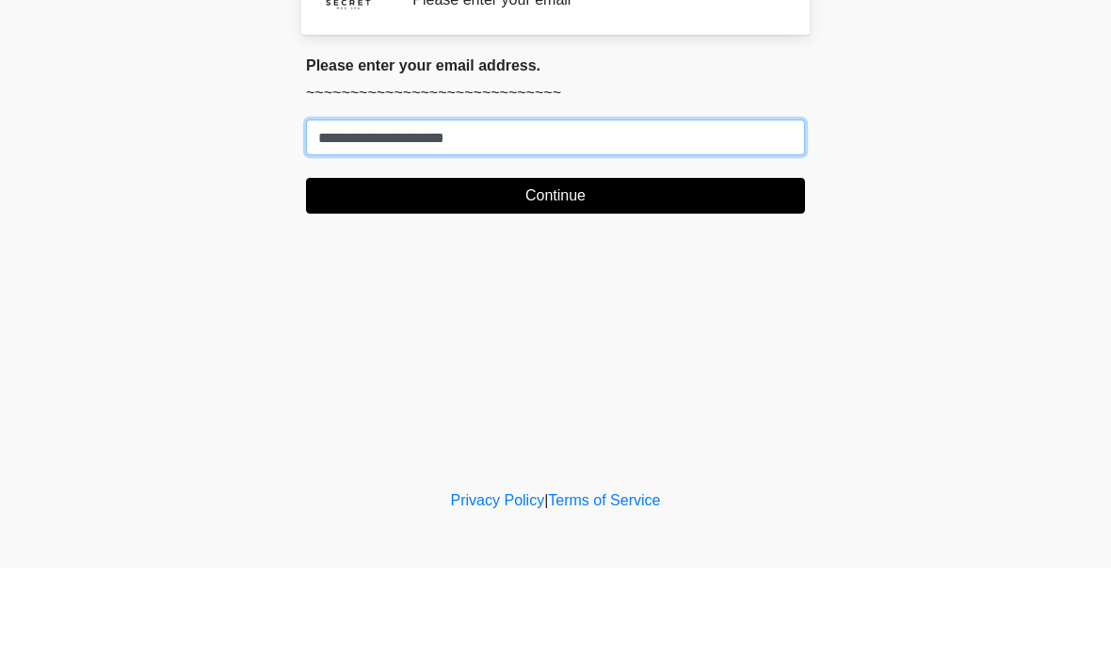
type input "**********"
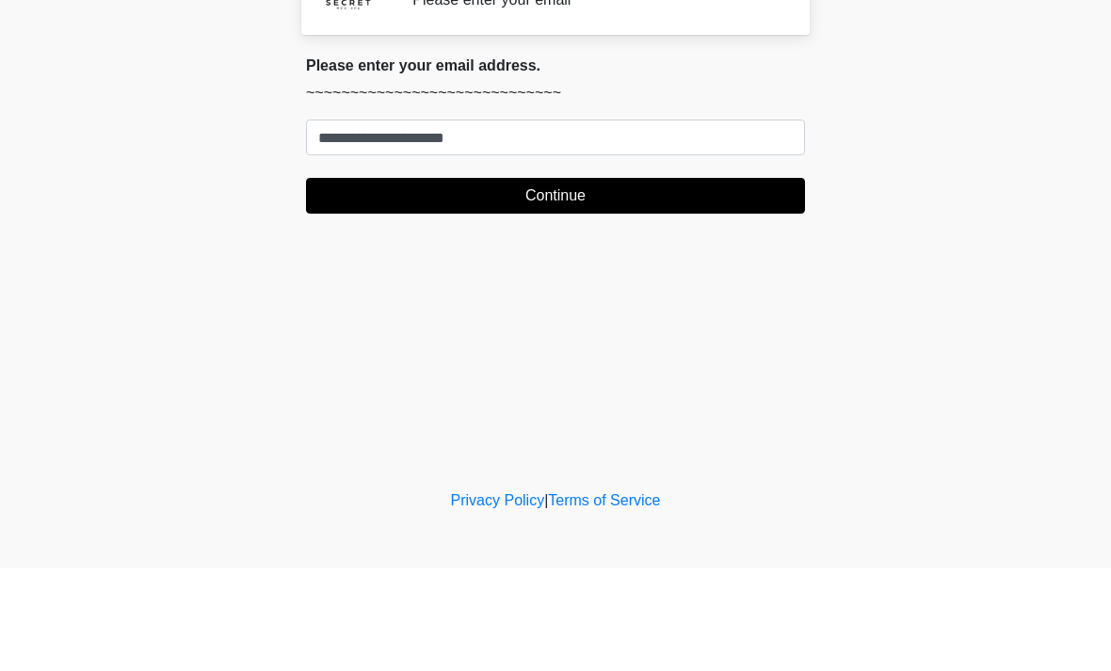
click at [578, 280] on button "Continue" at bounding box center [555, 298] width 499 height 36
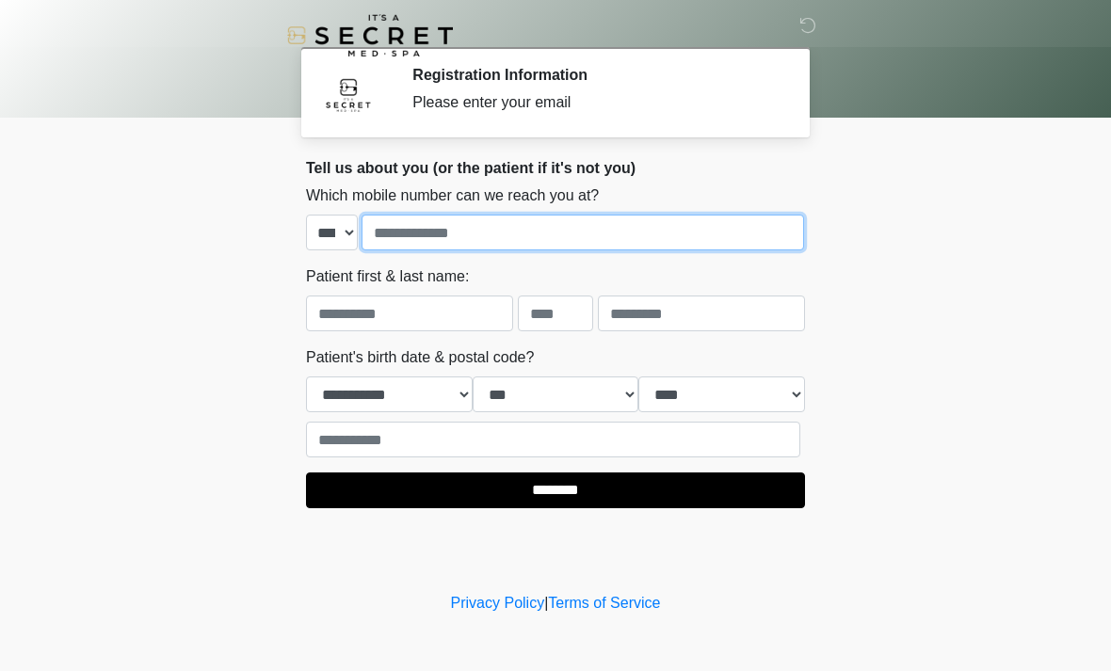
click at [528, 221] on input "tel" at bounding box center [582, 233] width 442 height 36
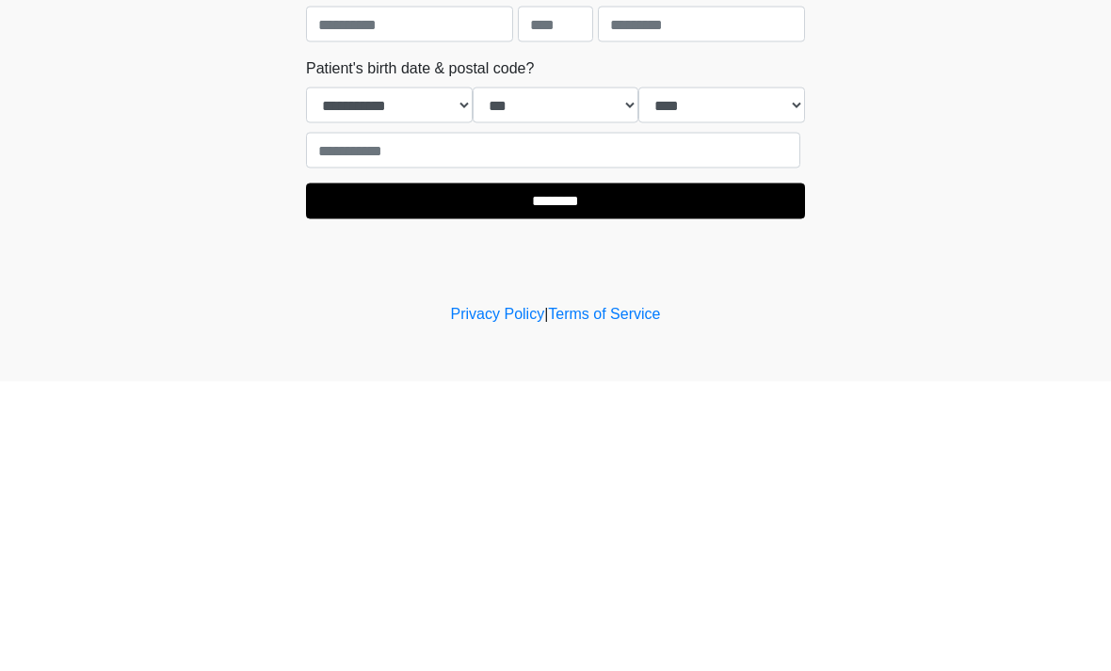
type input "**********"
click at [426, 377] on select "**********" at bounding box center [389, 395] width 167 height 36
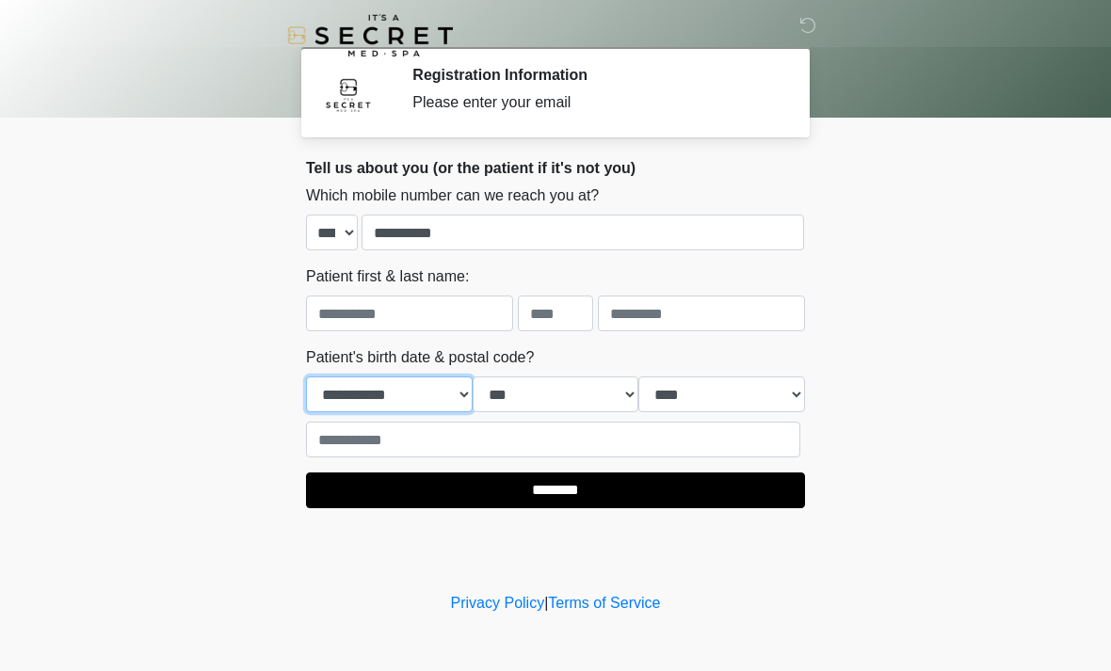
select select "**"
click at [570, 395] on select "*** * * * * * * * * * ** ** ** ** ** ** ** ** ** ** ** ** ** ** ** ** ** ** ** …" at bounding box center [556, 395] width 167 height 36
select select "**"
click at [718, 380] on select "**** **** **** **** **** **** **** **** **** **** **** **** **** **** **** ****…" at bounding box center [721, 395] width 167 height 36
select select "****"
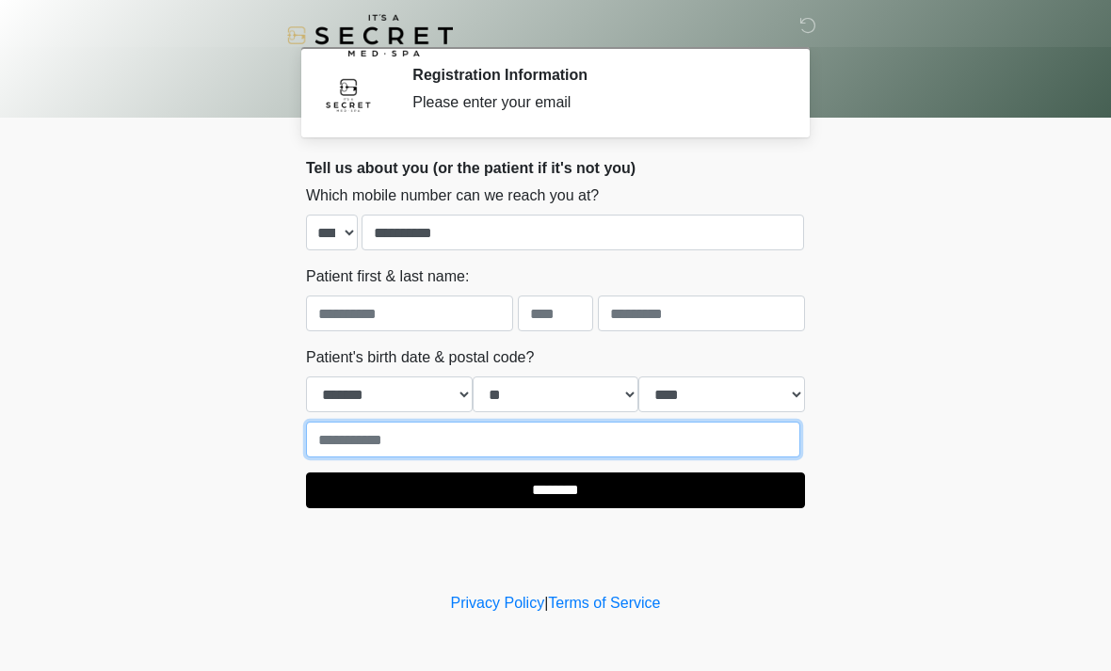
click at [443, 422] on input "text" at bounding box center [553, 440] width 494 height 36
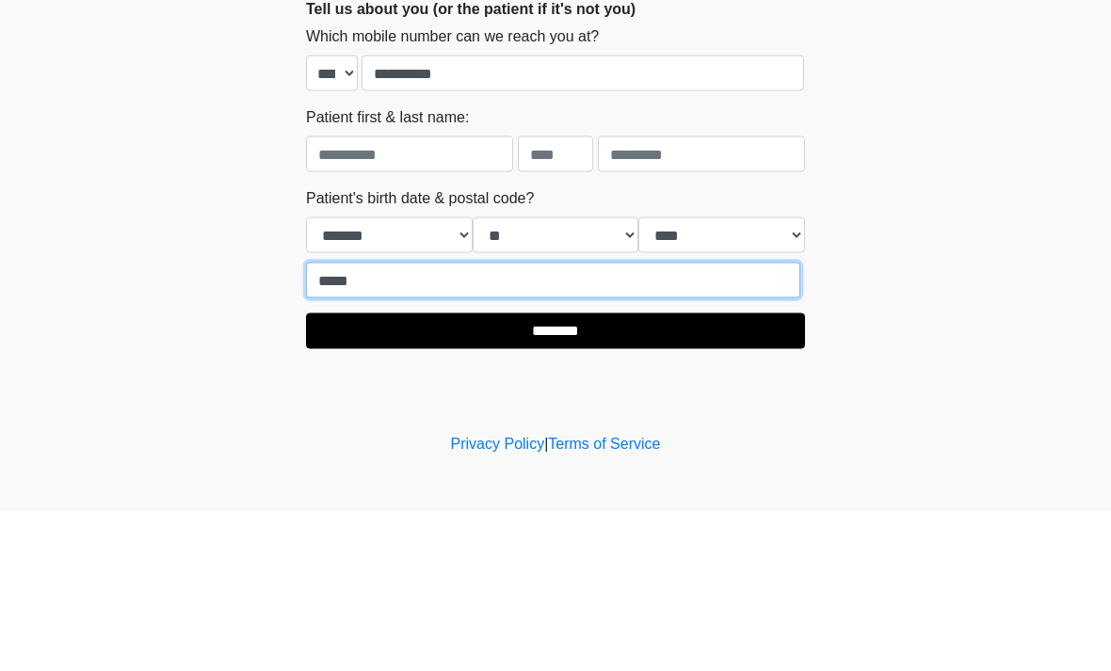
type input "*****"
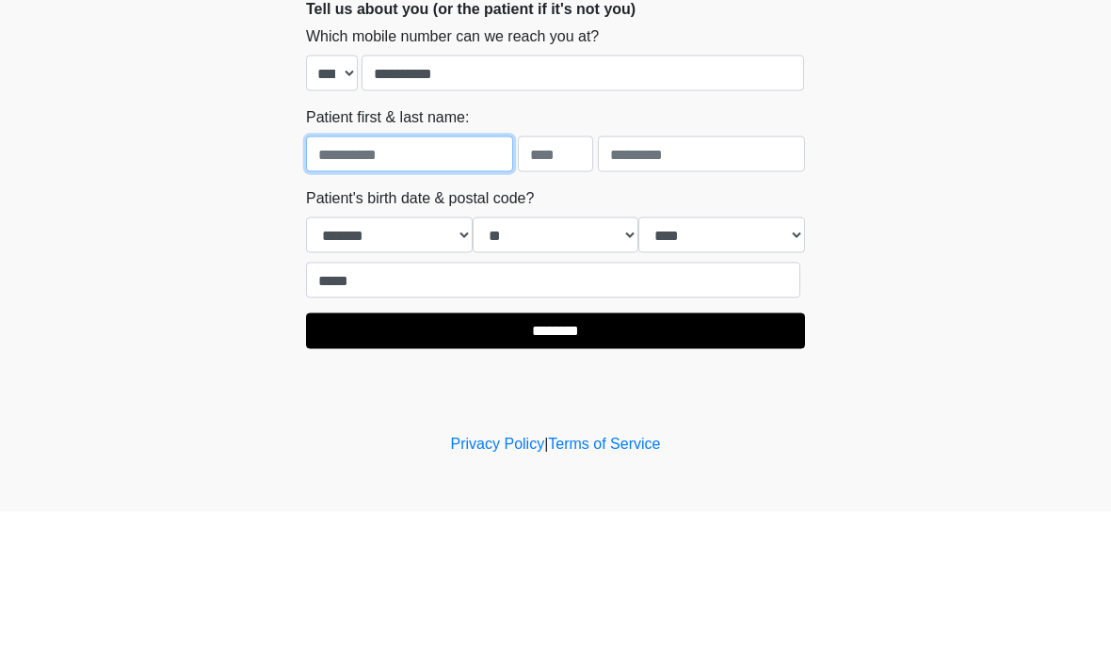
click at [422, 296] on input "text" at bounding box center [409, 314] width 207 height 36
type input "******"
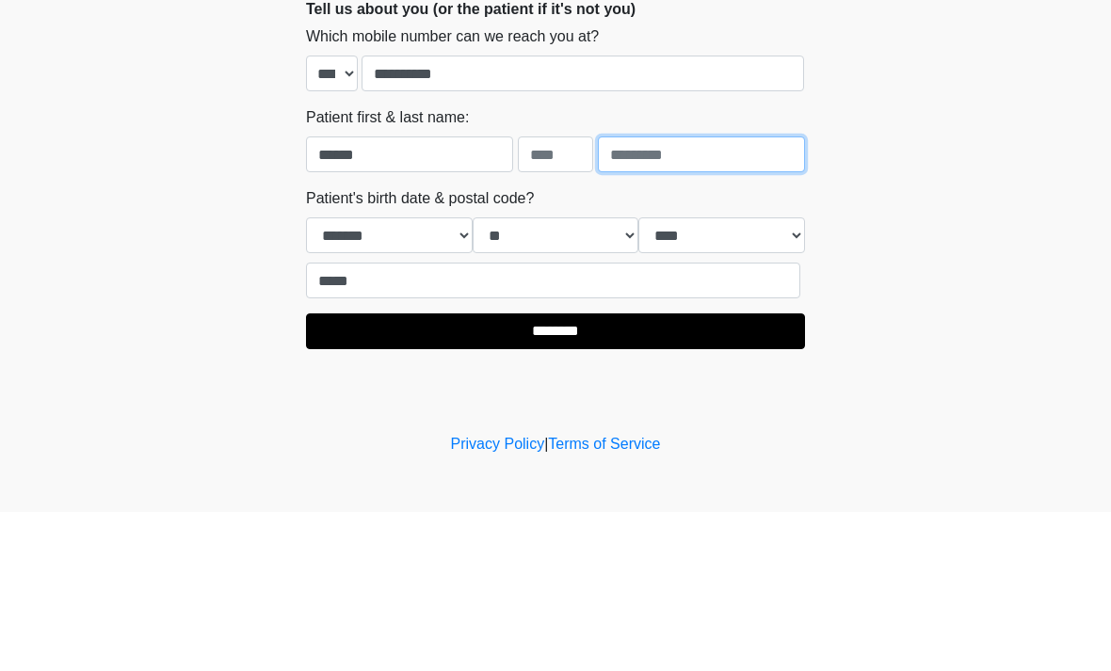
click at [715, 296] on input "text" at bounding box center [701, 314] width 207 height 36
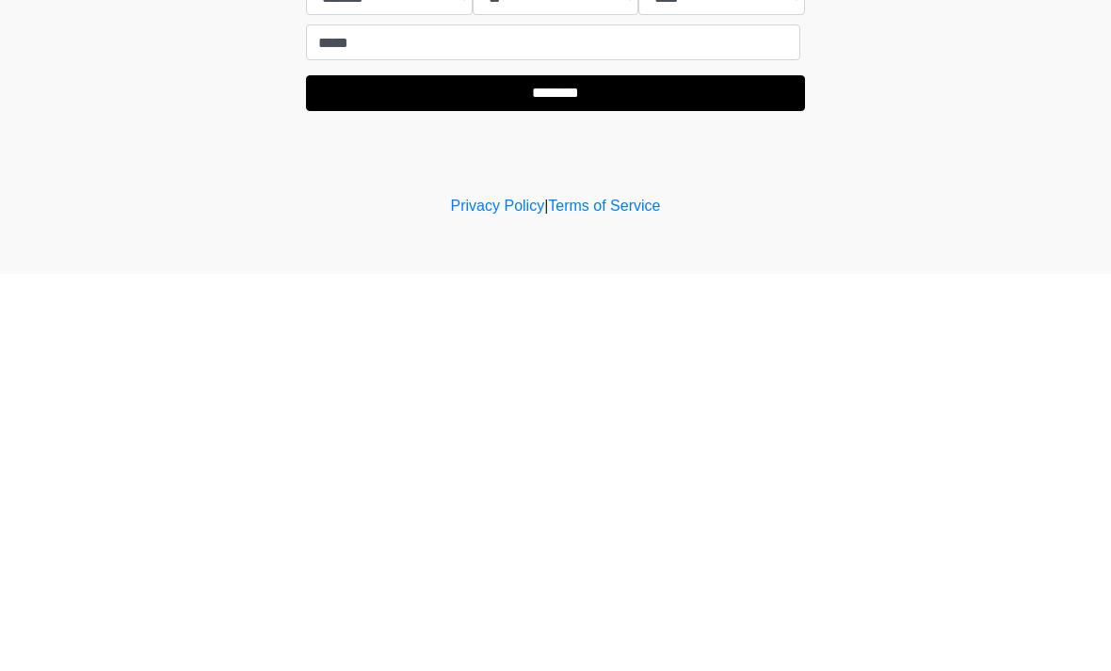
type input "********"
click at [615, 473] on input "********" at bounding box center [555, 491] width 499 height 36
